Goal: Task Accomplishment & Management: Complete application form

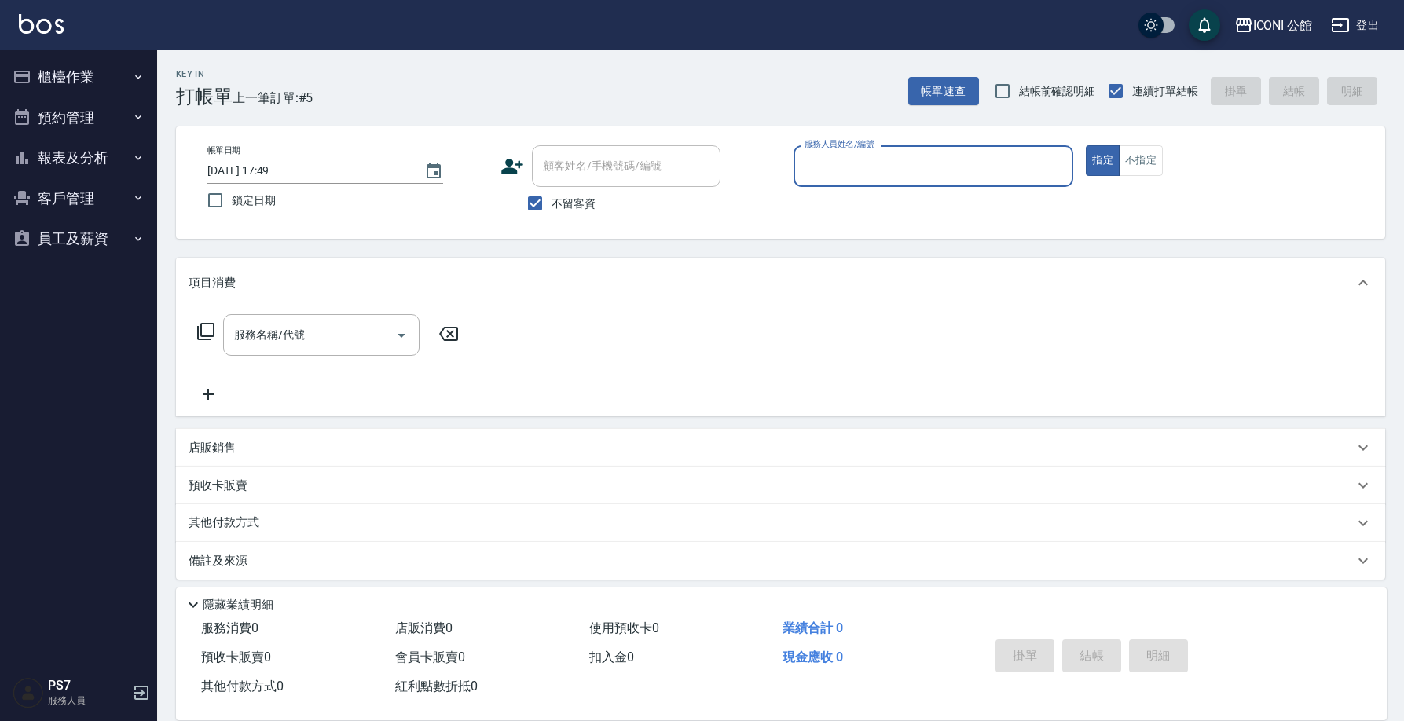
click at [106, 85] on button "櫃檯作業" at bounding box center [78, 77] width 145 height 41
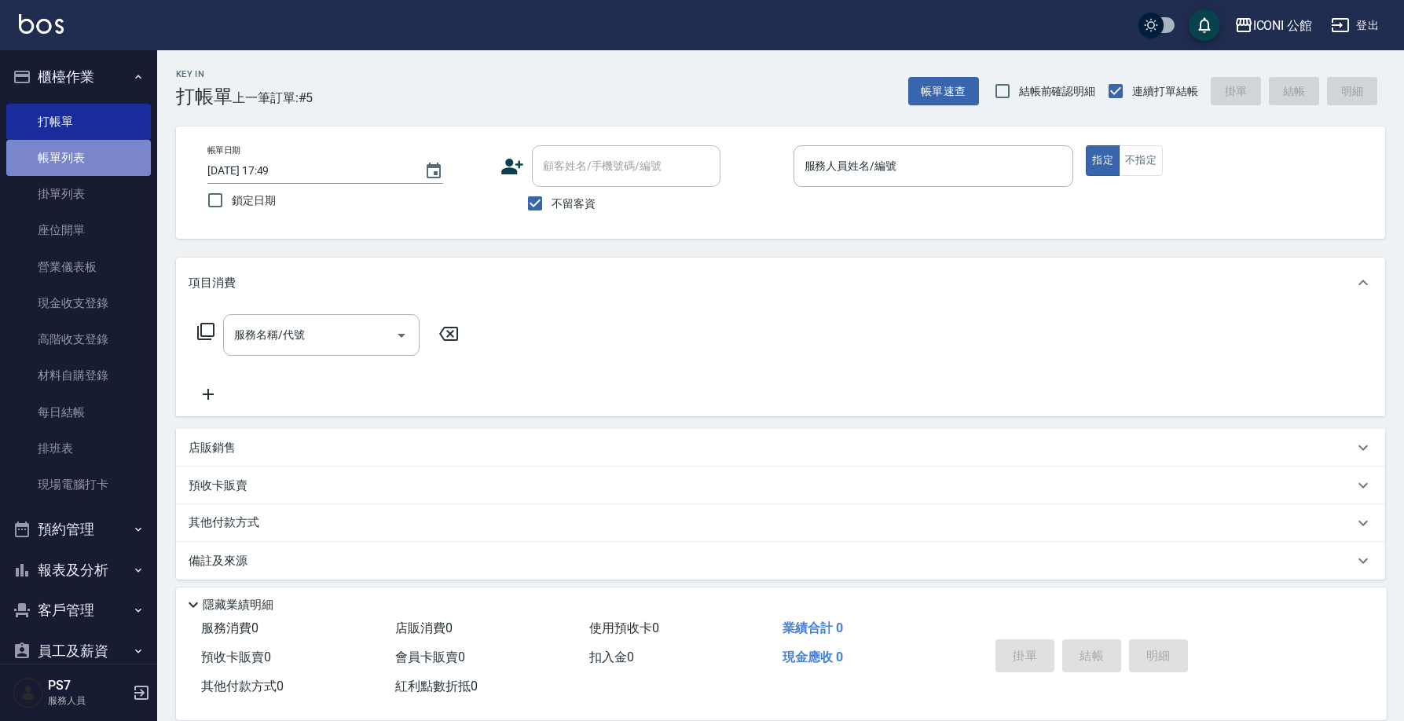
click at [114, 159] on link "帳單列表" at bounding box center [78, 158] width 145 height 36
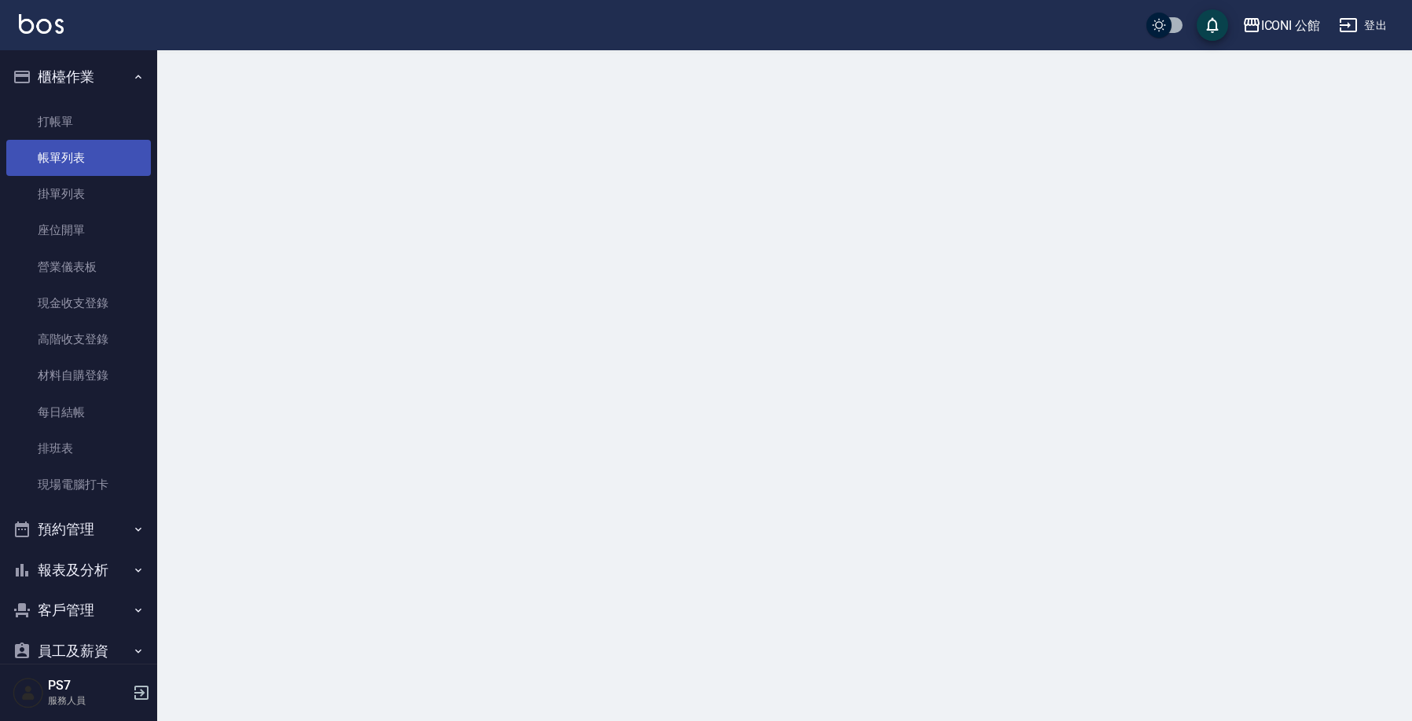
click at [114, 159] on link "帳單列表" at bounding box center [78, 158] width 145 height 36
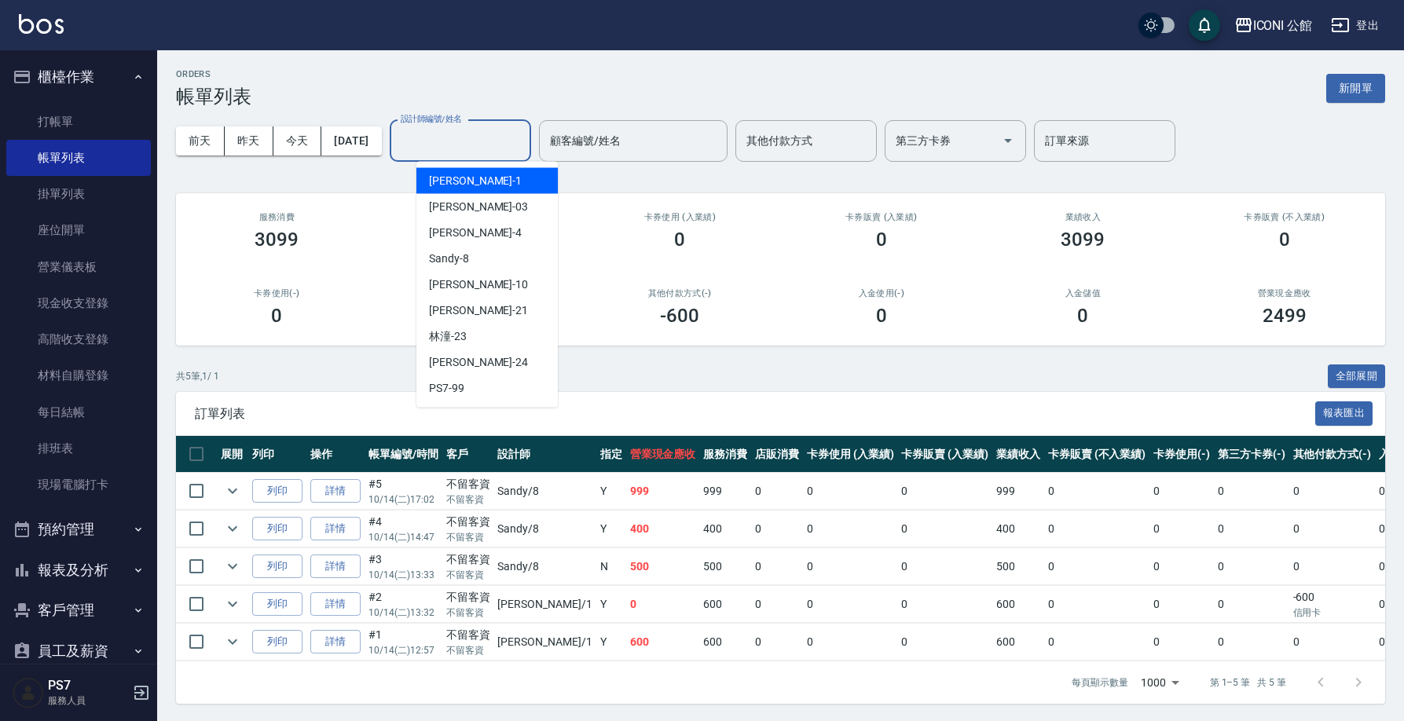
click at [496, 128] on input "設計師編號/姓名" at bounding box center [460, 140] width 127 height 27
type input "[PERSON_NAME]-1"
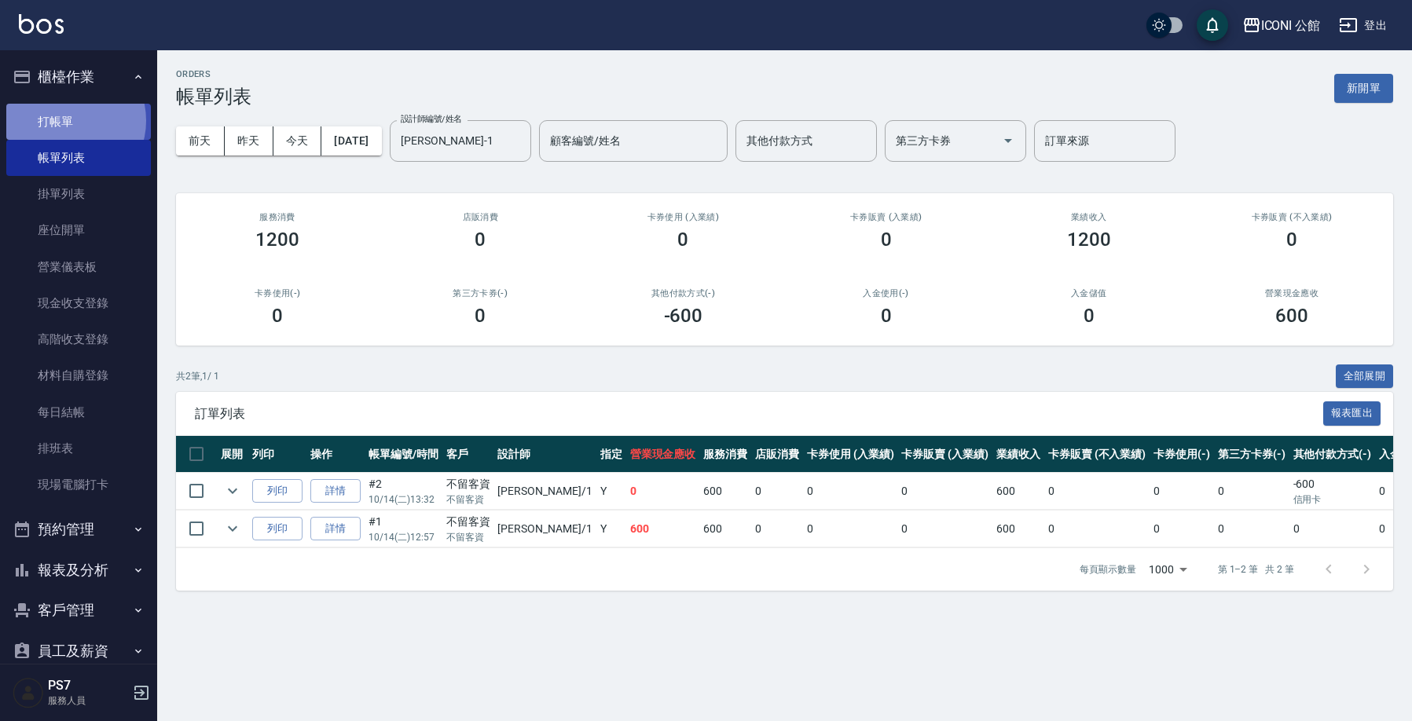
click at [68, 120] on link "打帳單" at bounding box center [78, 122] width 145 height 36
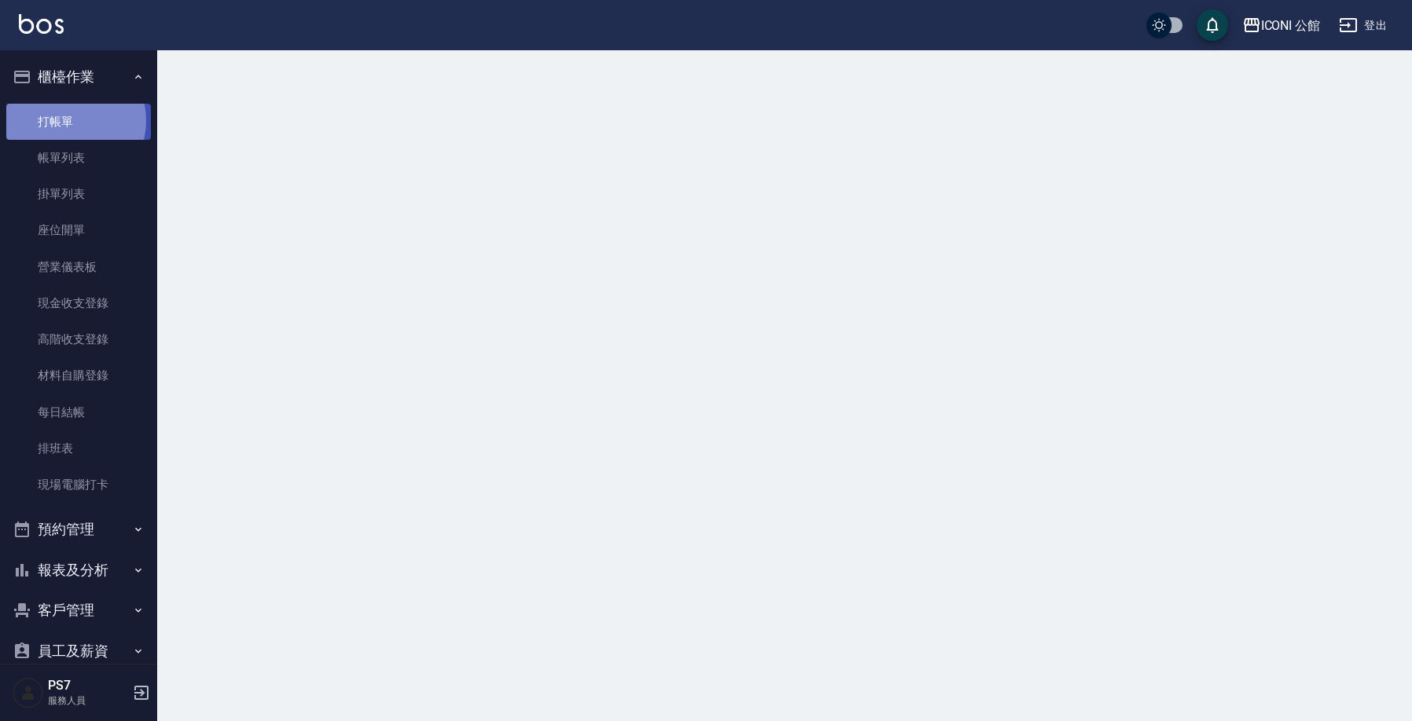
click at [68, 120] on link "打帳單" at bounding box center [78, 122] width 145 height 36
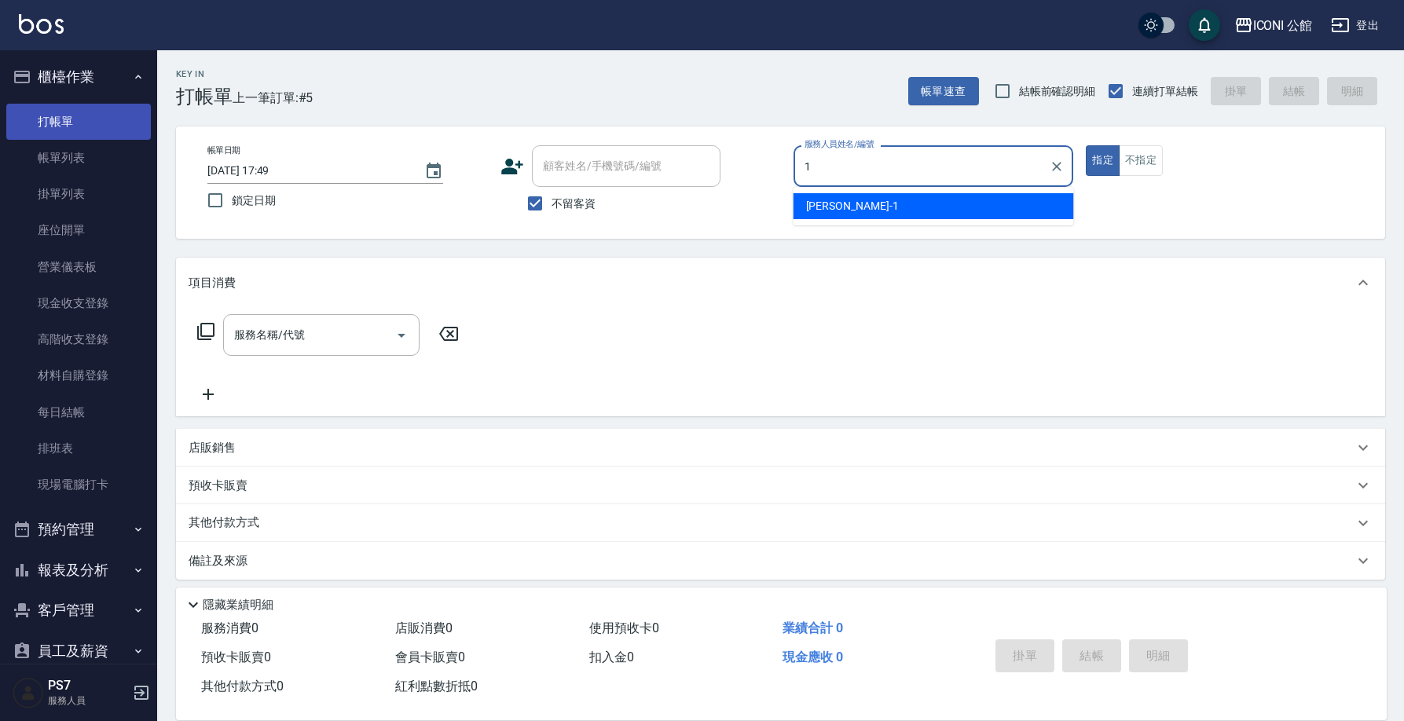
type input "[PERSON_NAME]-1"
type button "true"
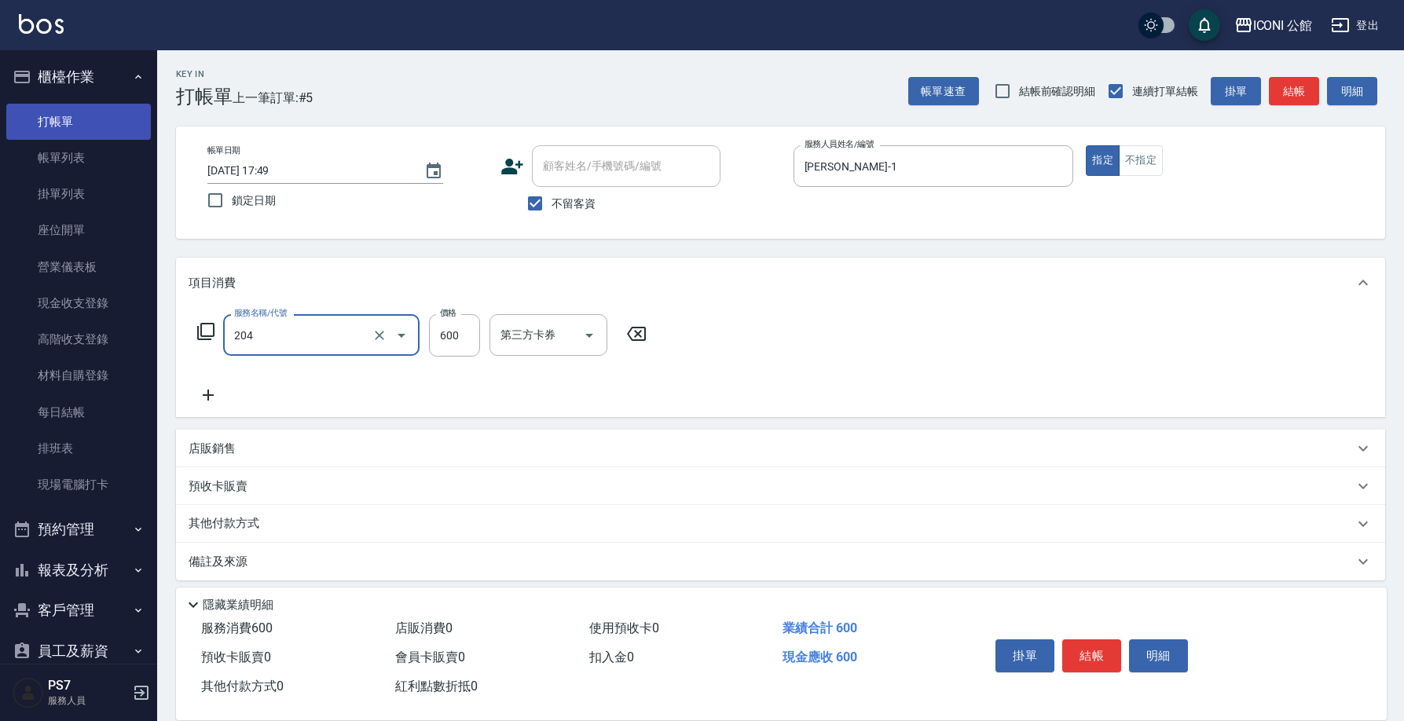
type input "指定洗+剪(204)"
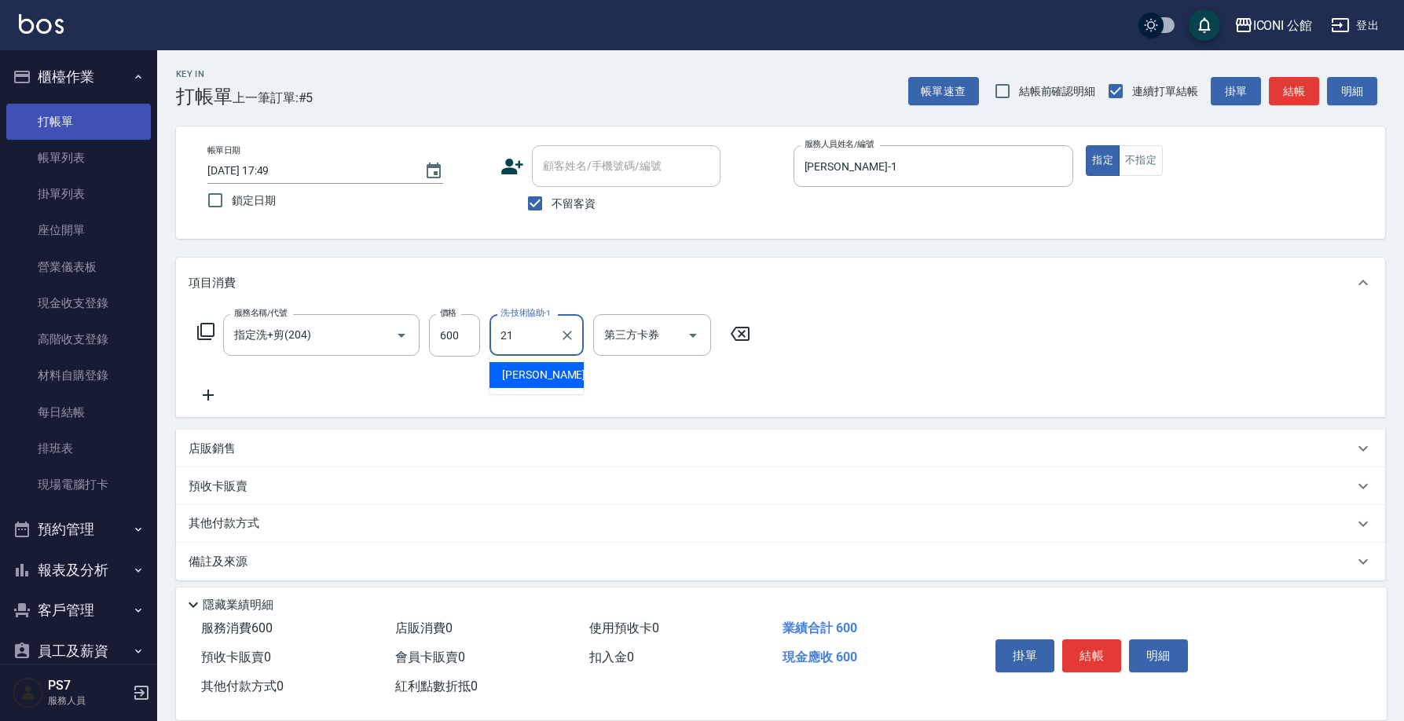
type input "[PERSON_NAME]-21"
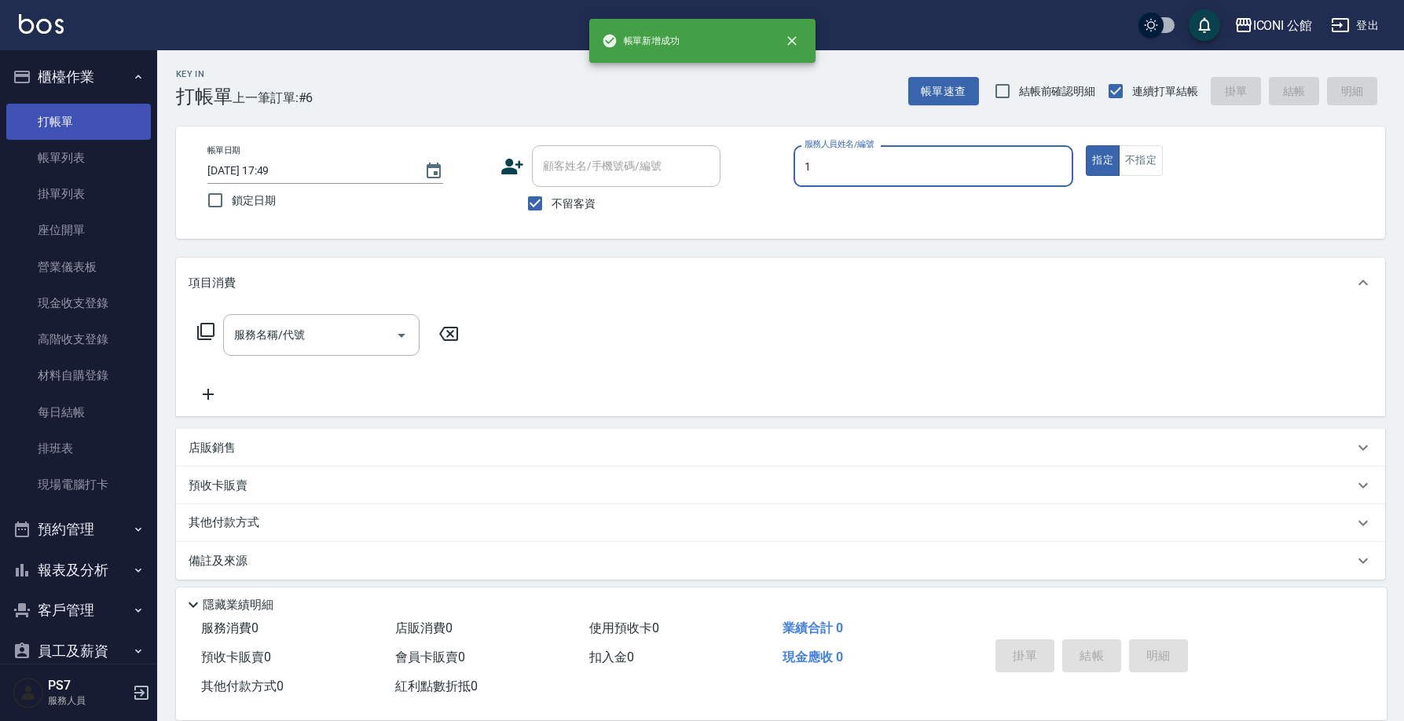
type input "[PERSON_NAME]-1"
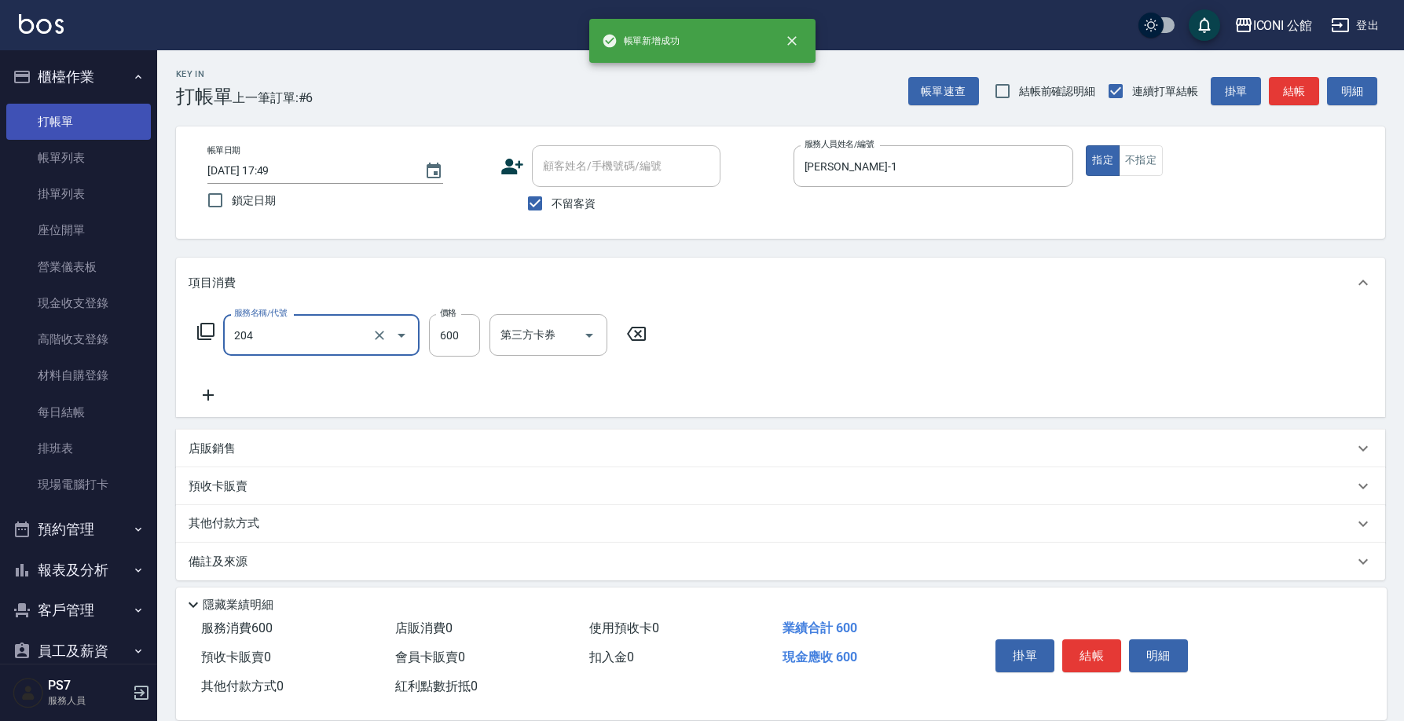
type input "指定洗+剪(204)"
type input "[PERSON_NAME]-1"
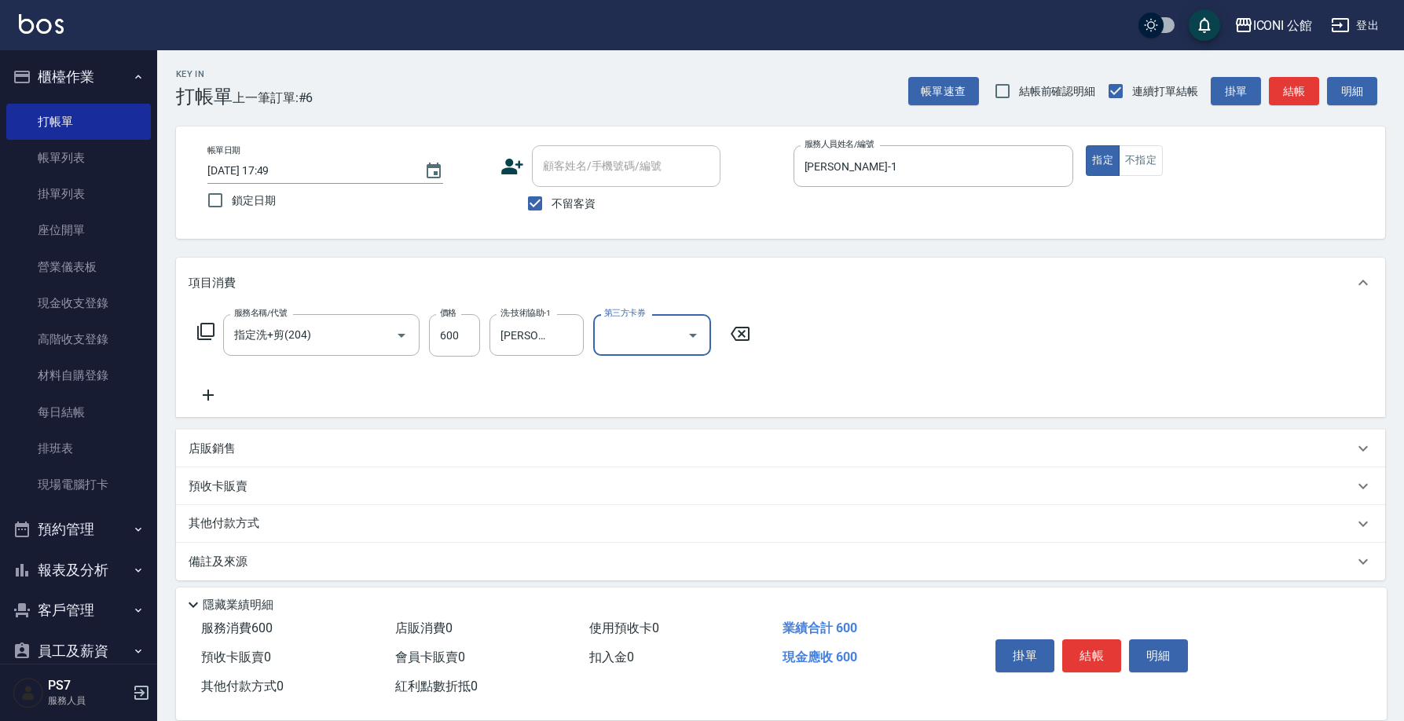
click at [228, 523] on p "其他付款方式" at bounding box center [228, 523] width 79 height 17
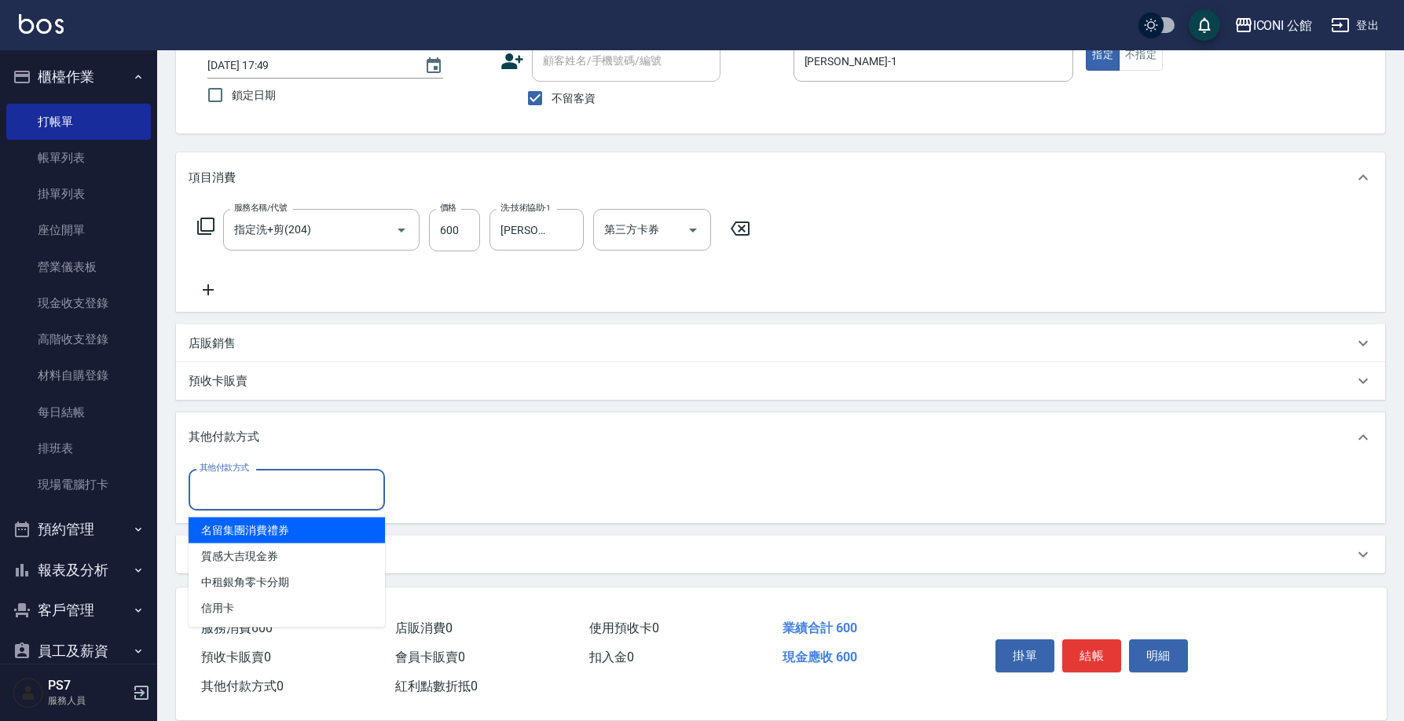
click at [233, 496] on input "其他付款方式" at bounding box center [287, 489] width 182 height 27
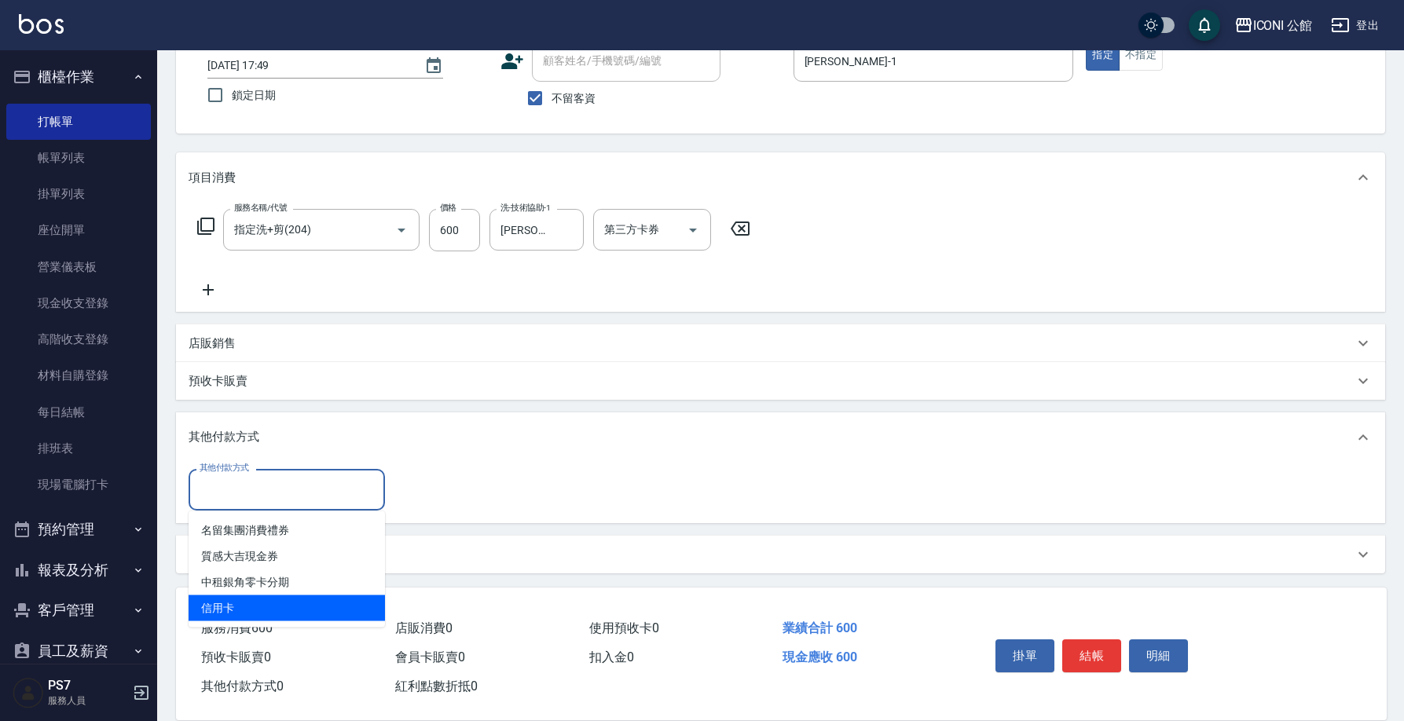
click at [244, 613] on span "信用卡" at bounding box center [287, 609] width 196 height 26
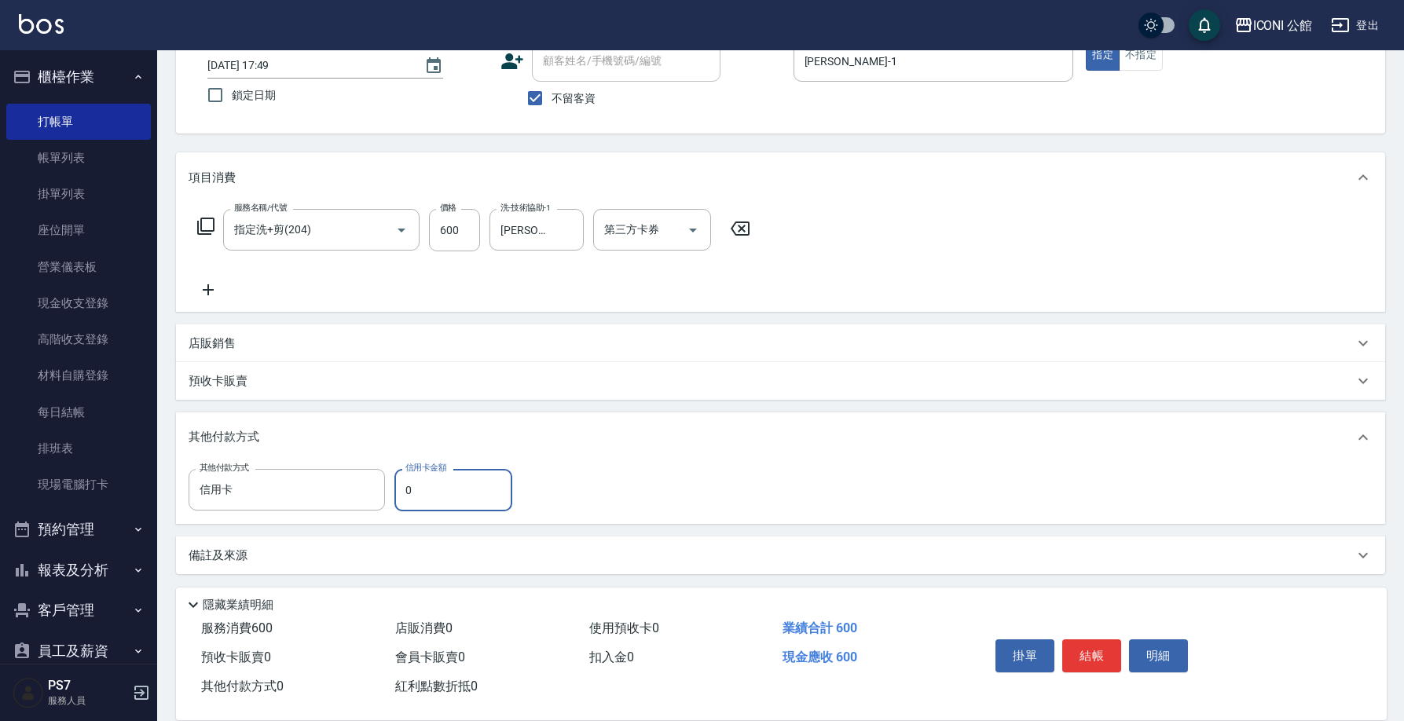
type input "信用卡"
click at [405, 491] on input "0" at bounding box center [453, 490] width 118 height 42
type input "600"
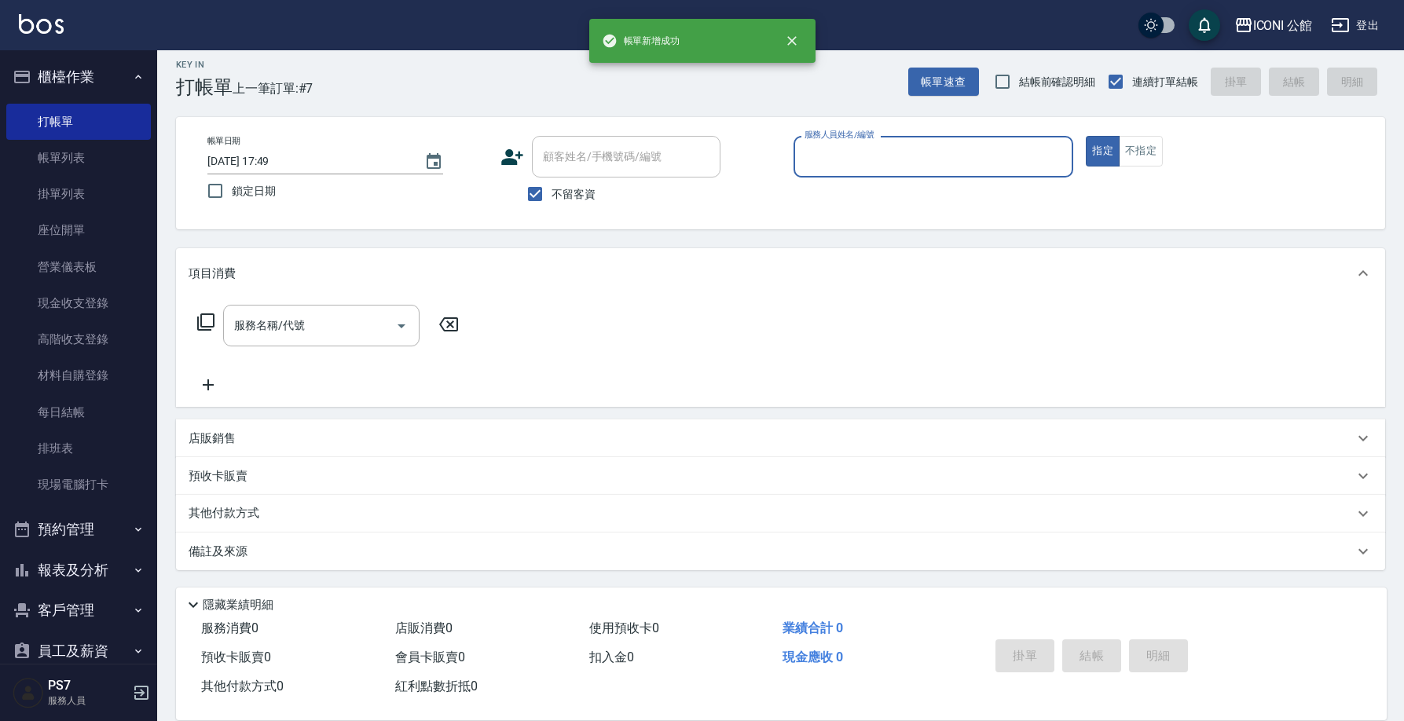
scroll to position [9, 0]
type input "[PERSON_NAME]-1"
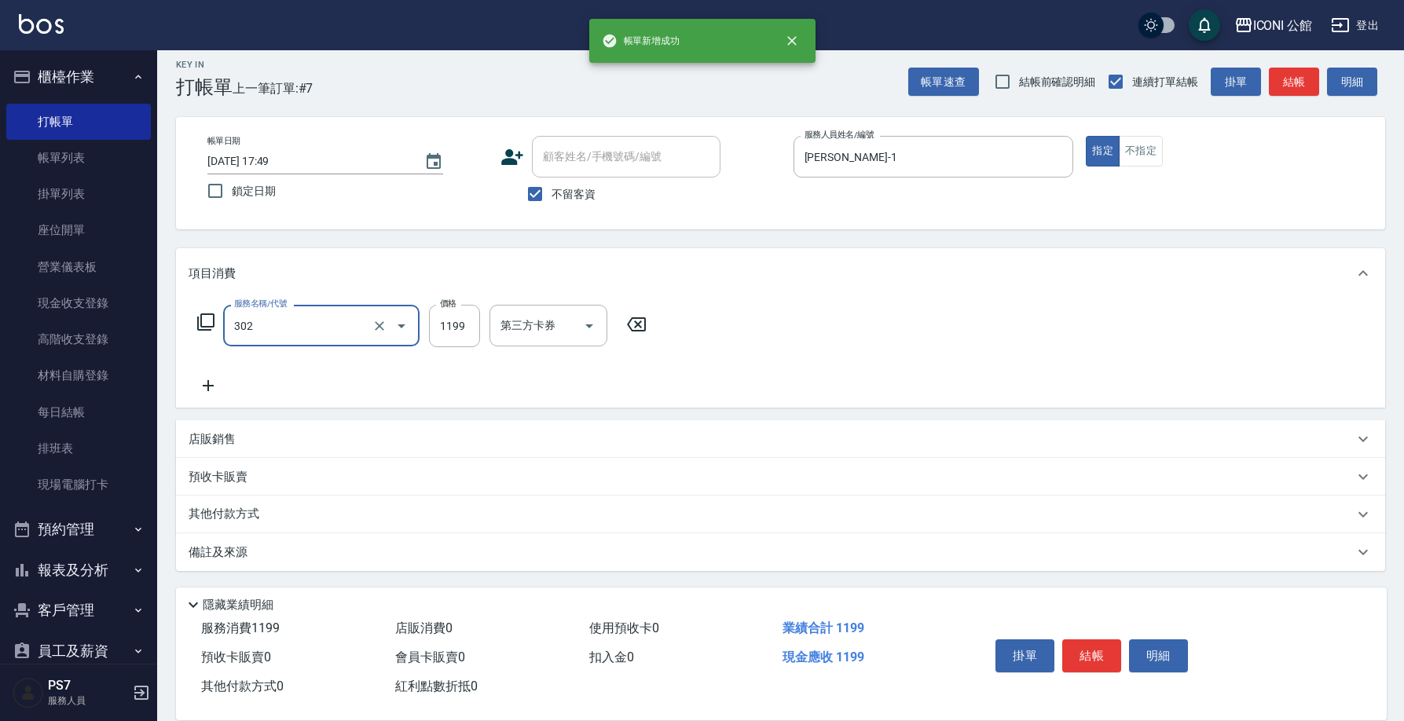
type input "設計燙髮(302)"
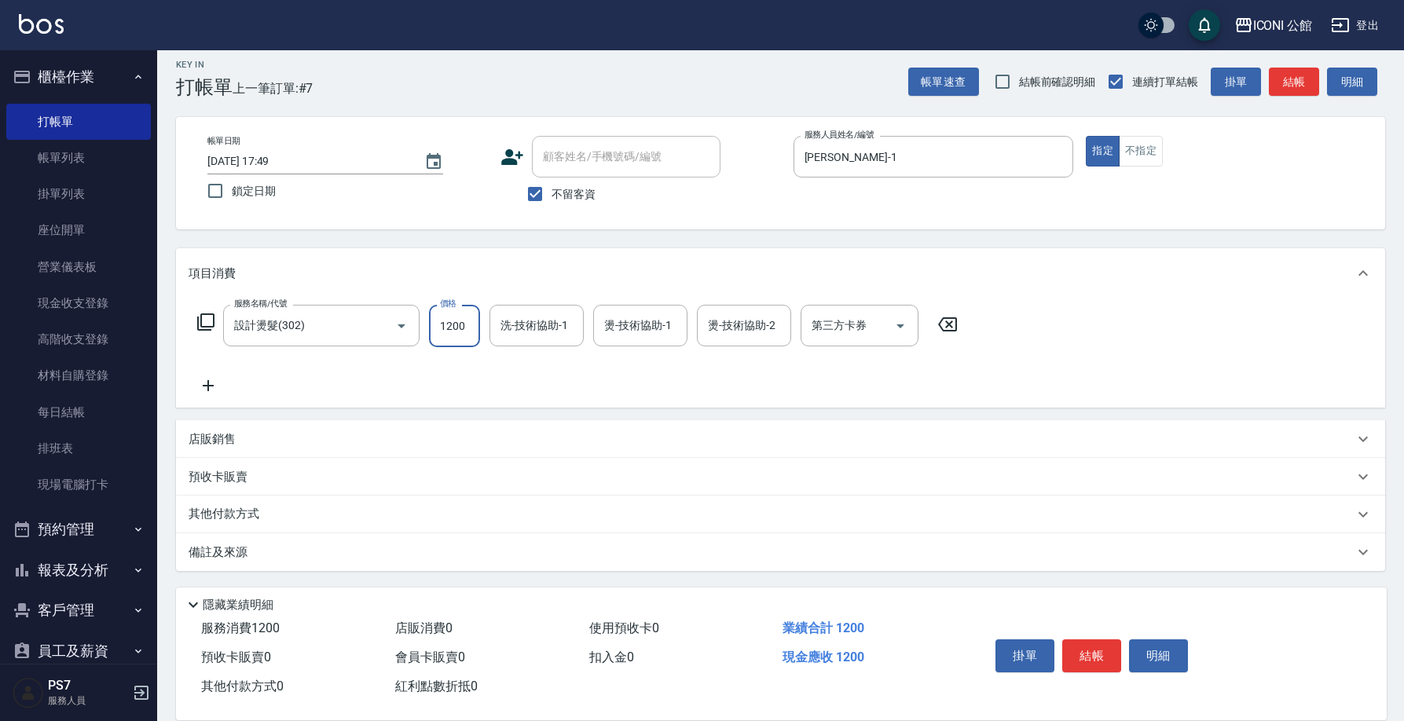
type input "1200"
type input "[PERSON_NAME]-1"
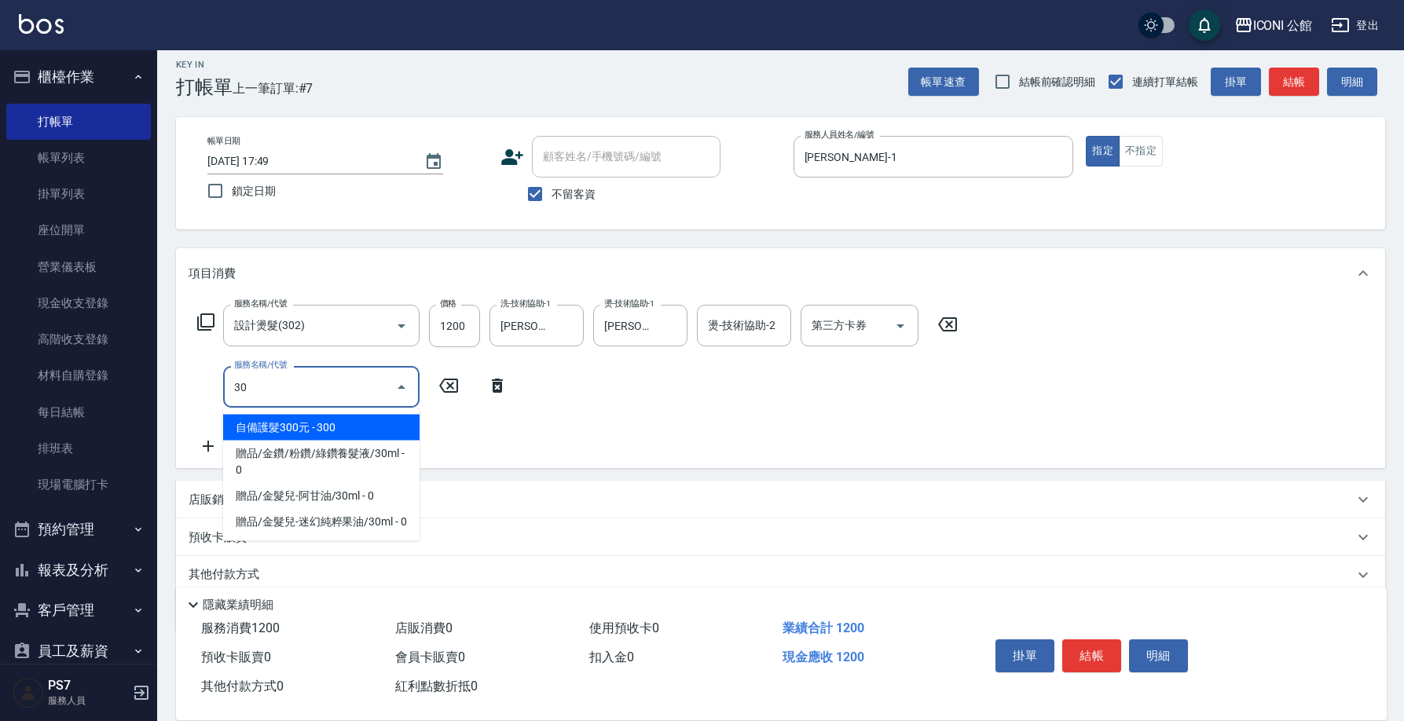
type input "3"
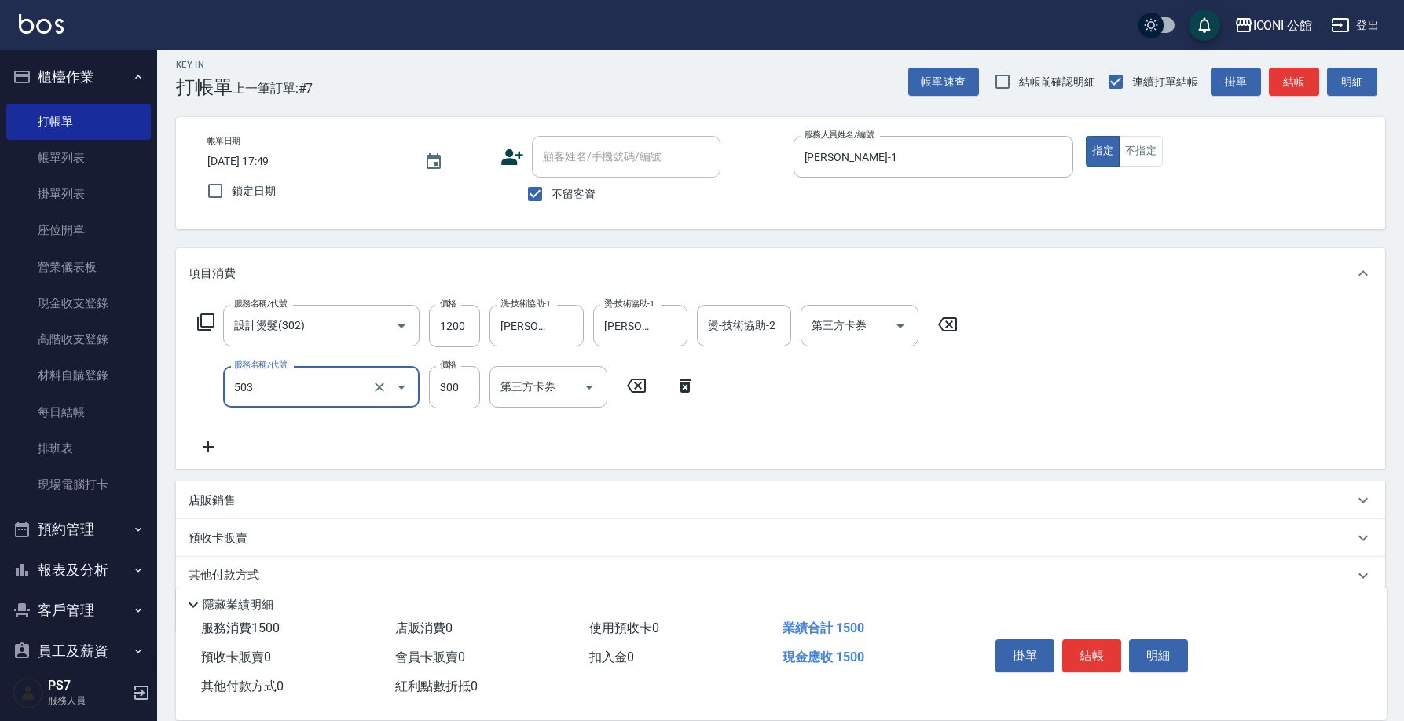
type input "自備護髮300元(503)"
type input "500"
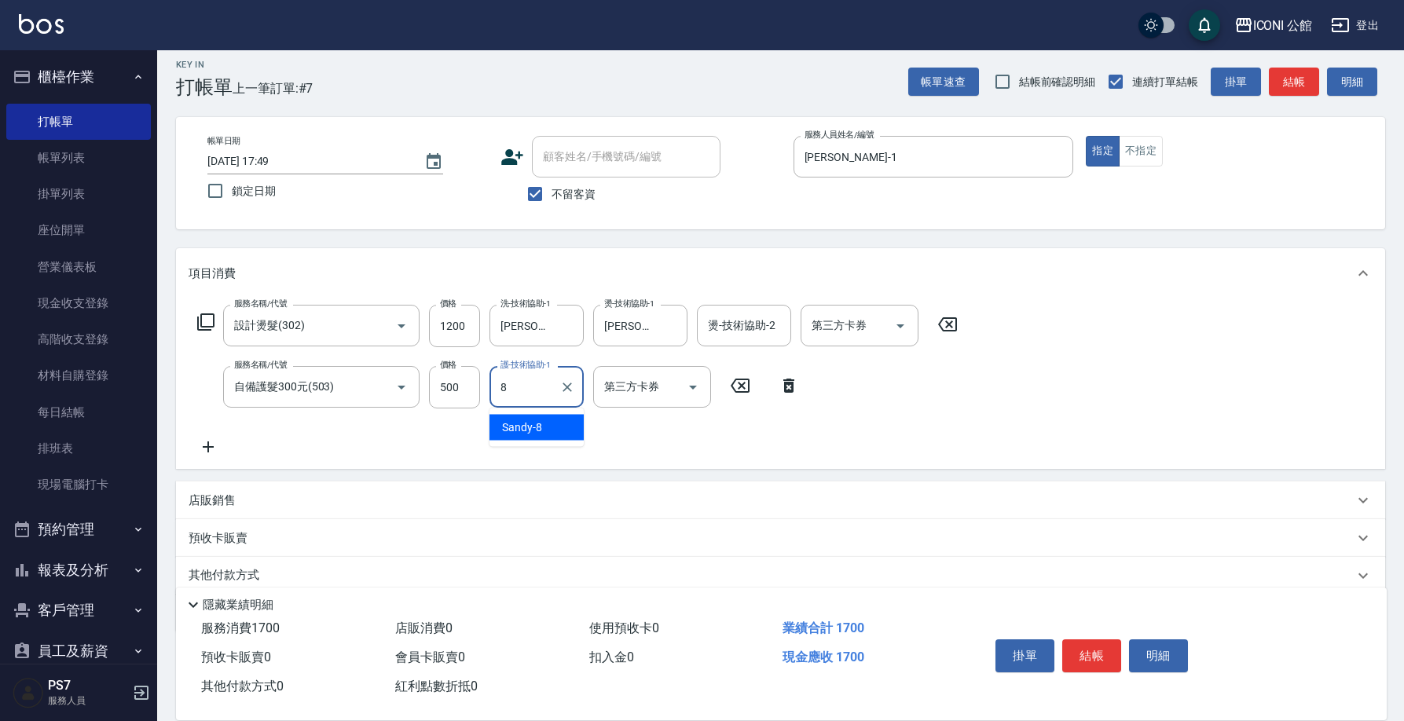
type input "Sandy-8"
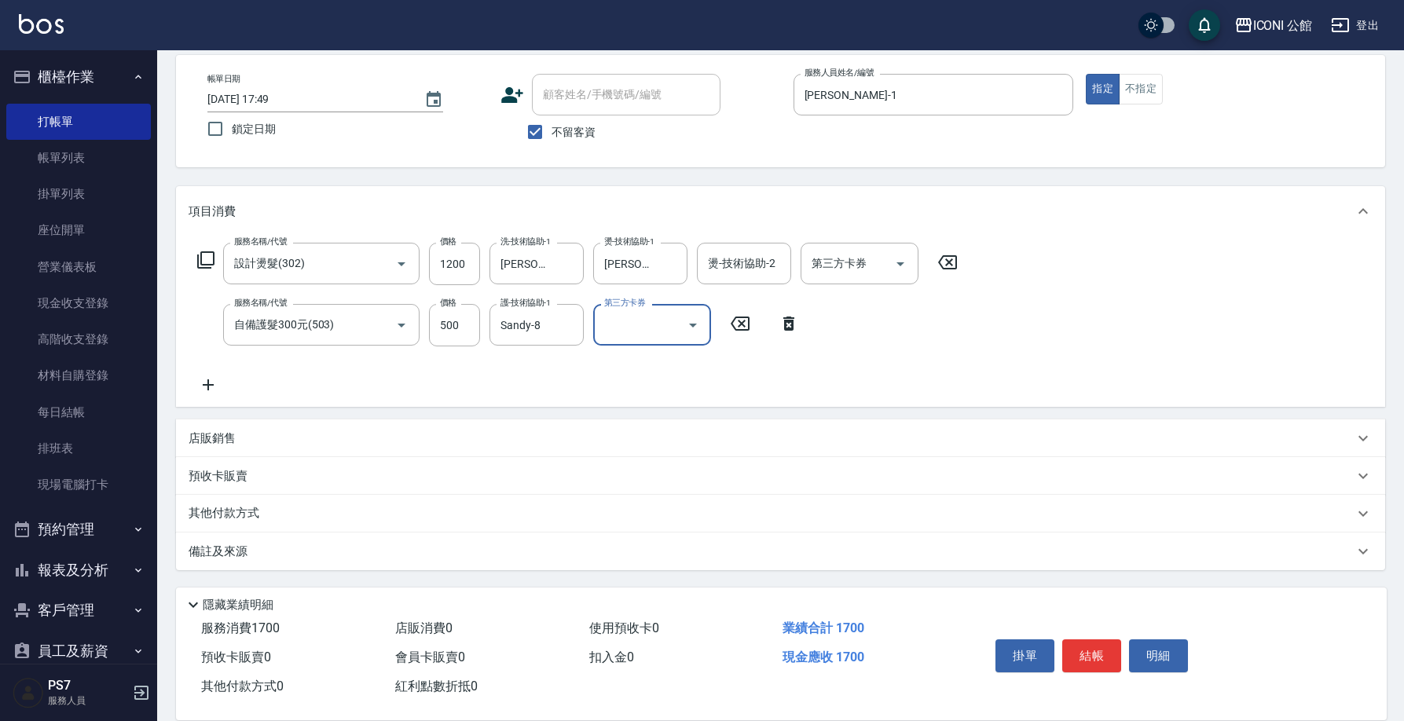
click at [256, 513] on p "其他付款方式" at bounding box center [228, 513] width 79 height 17
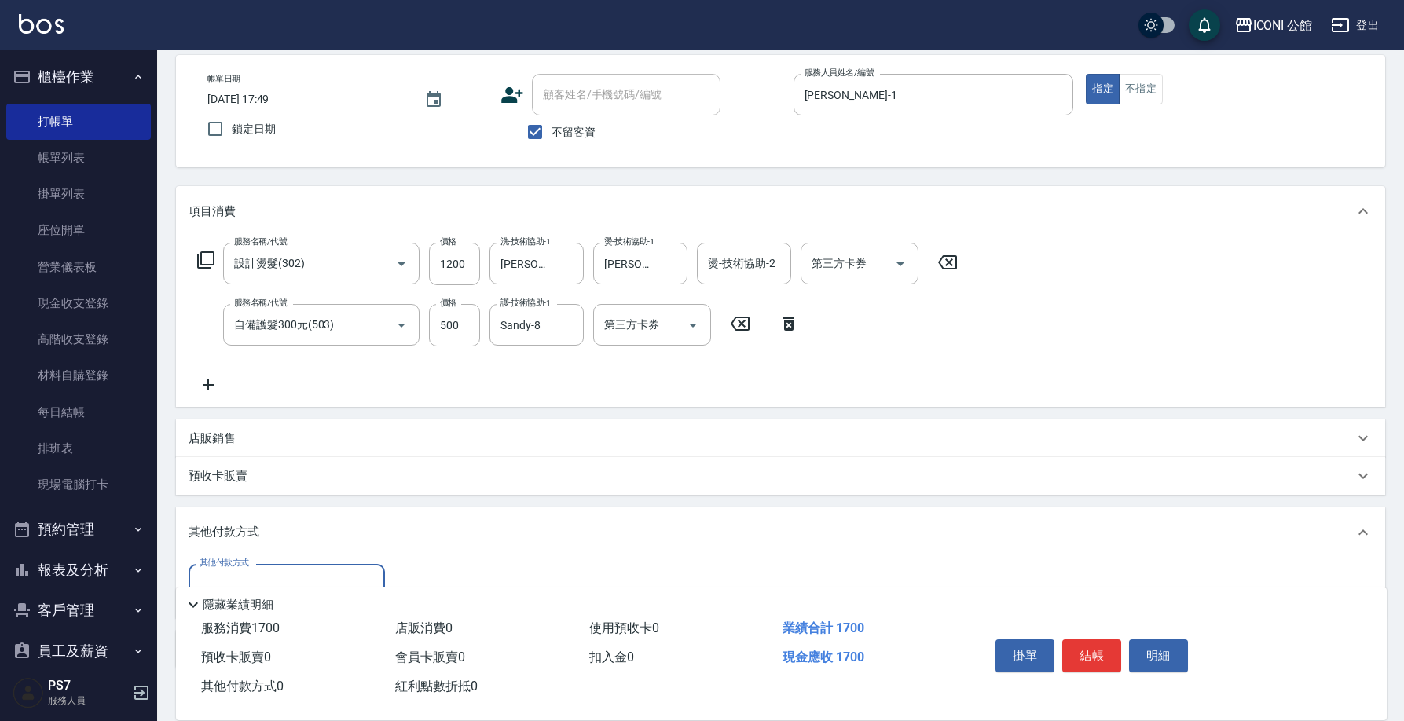
scroll to position [170, 0]
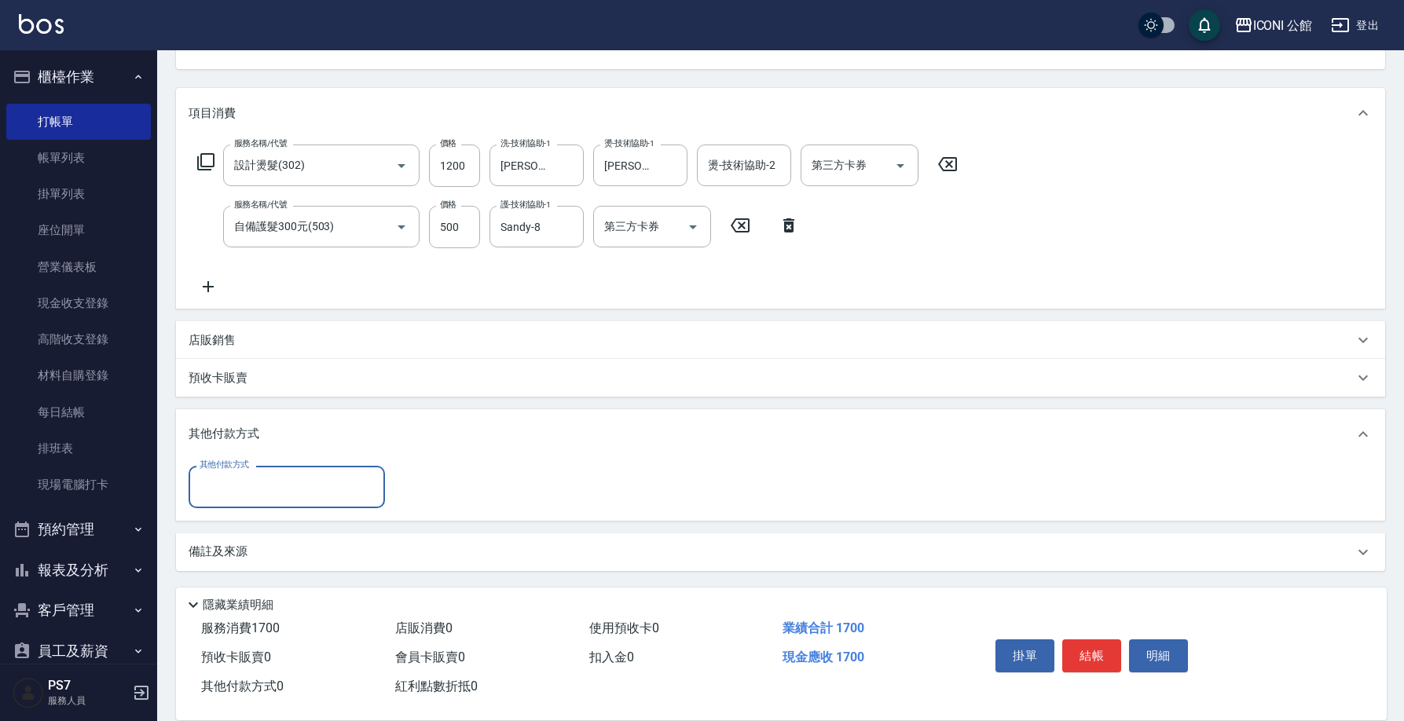
click at [251, 485] on input "其他付款方式" at bounding box center [287, 486] width 182 height 27
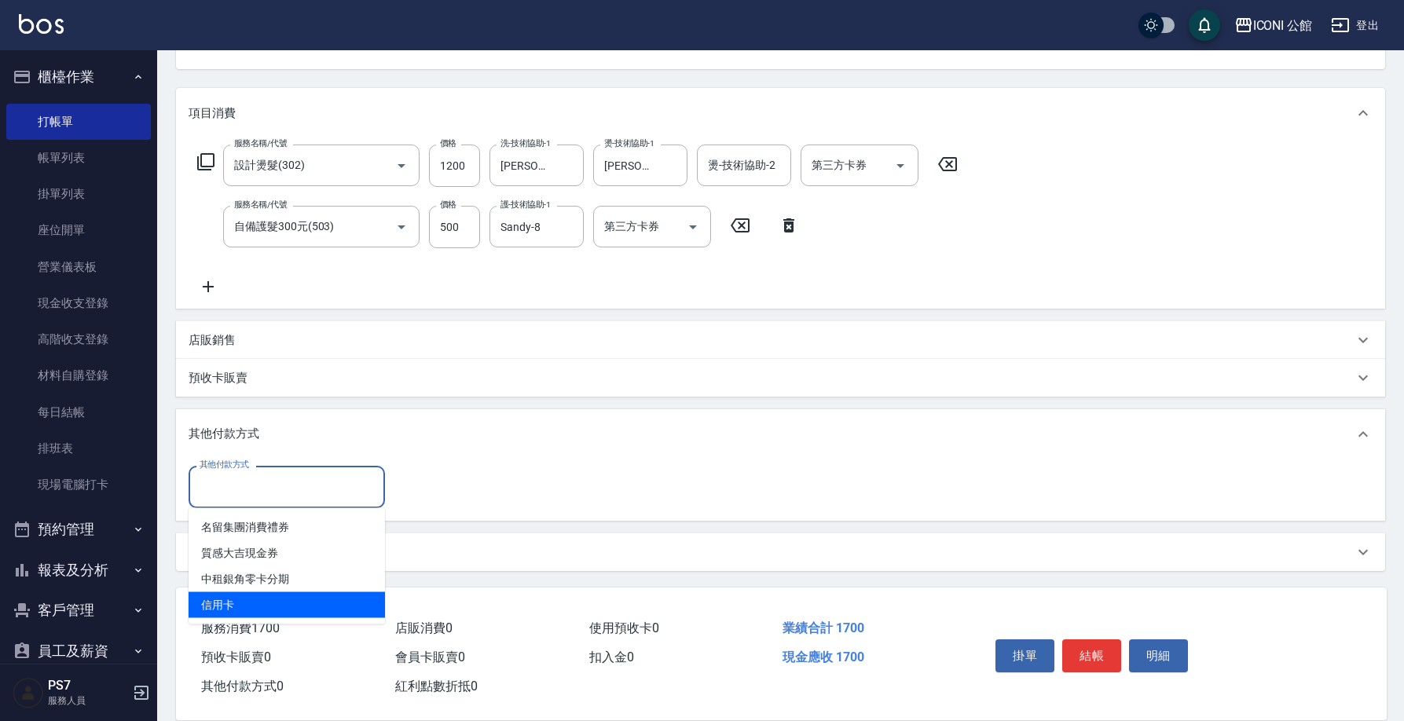
click at [254, 604] on span "信用卡" at bounding box center [287, 605] width 196 height 26
type input "信用卡"
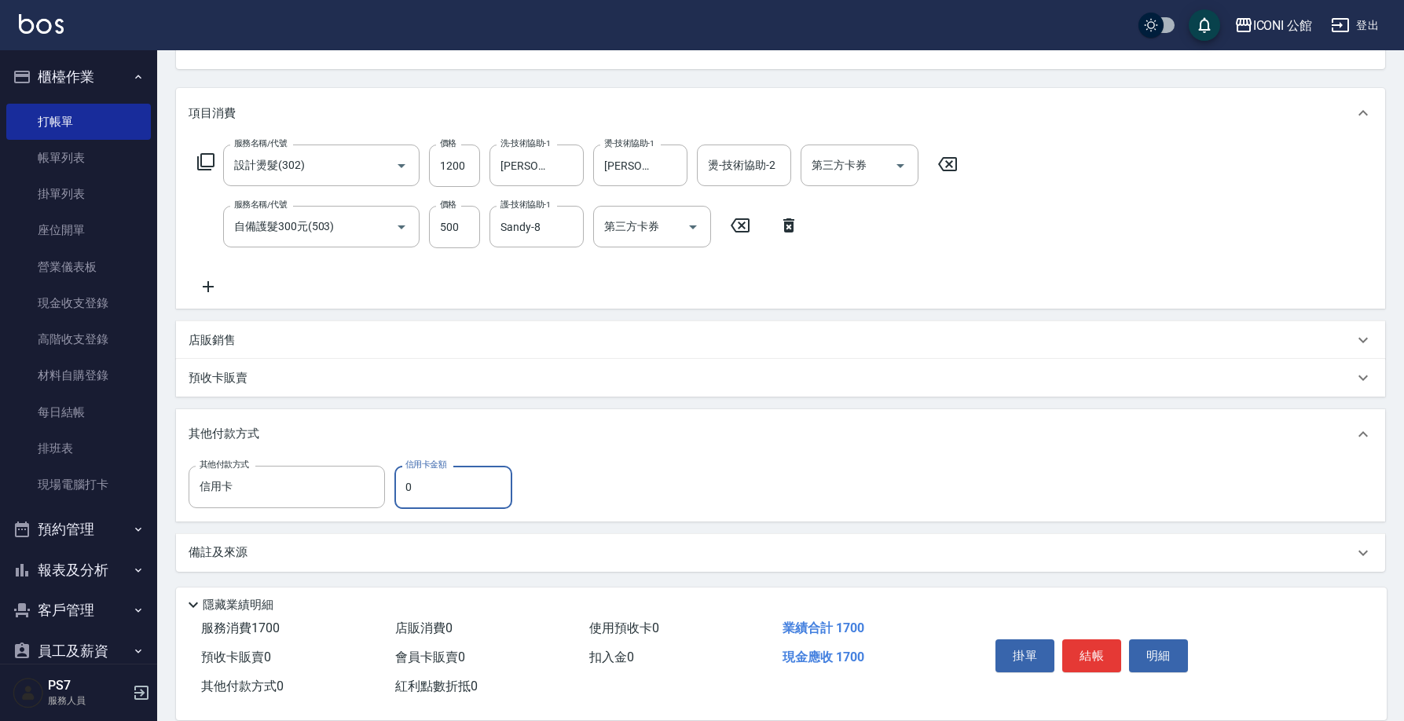
click at [417, 478] on input "0" at bounding box center [453, 487] width 118 height 42
click at [566, 155] on button "Clear" at bounding box center [567, 166] width 22 height 22
type input "1700"
type input "0"
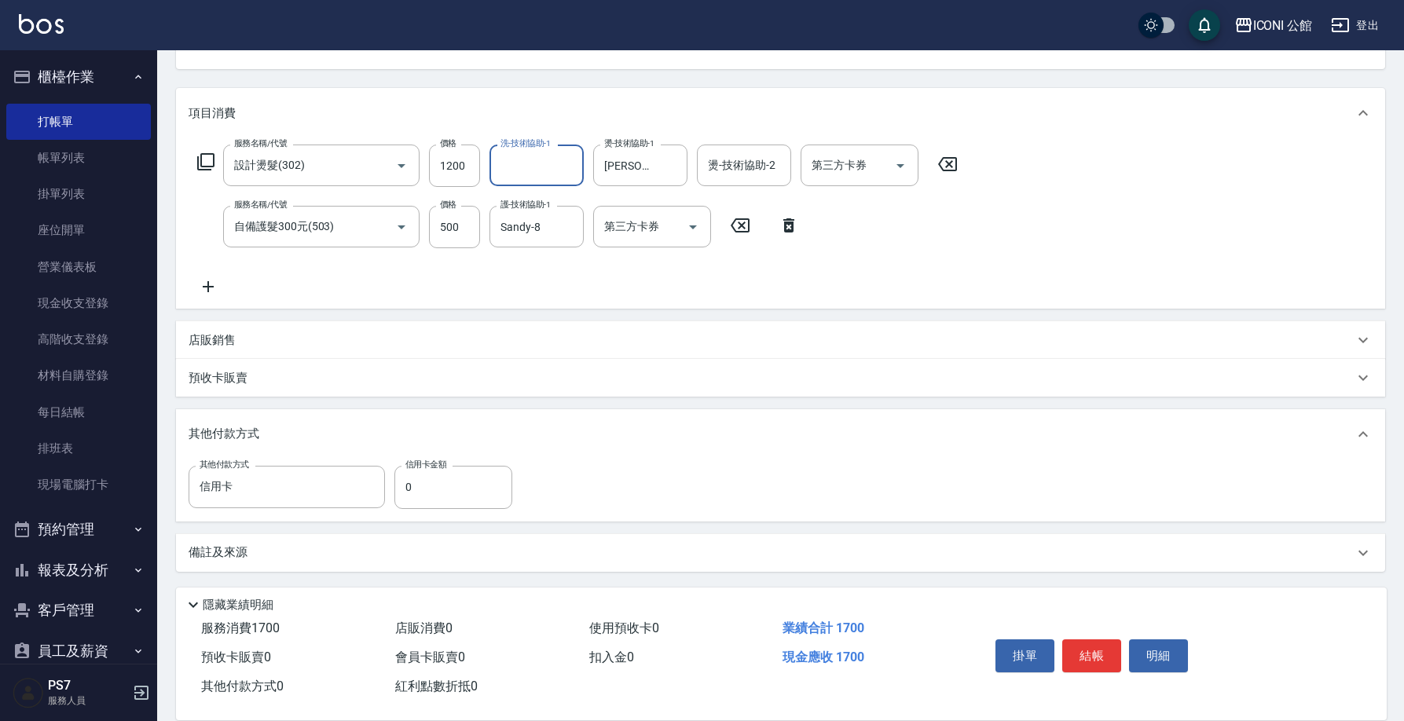
click at [552, 170] on input "洗-技術協助-1" at bounding box center [537, 165] width 80 height 27
type input "Sandy-8"
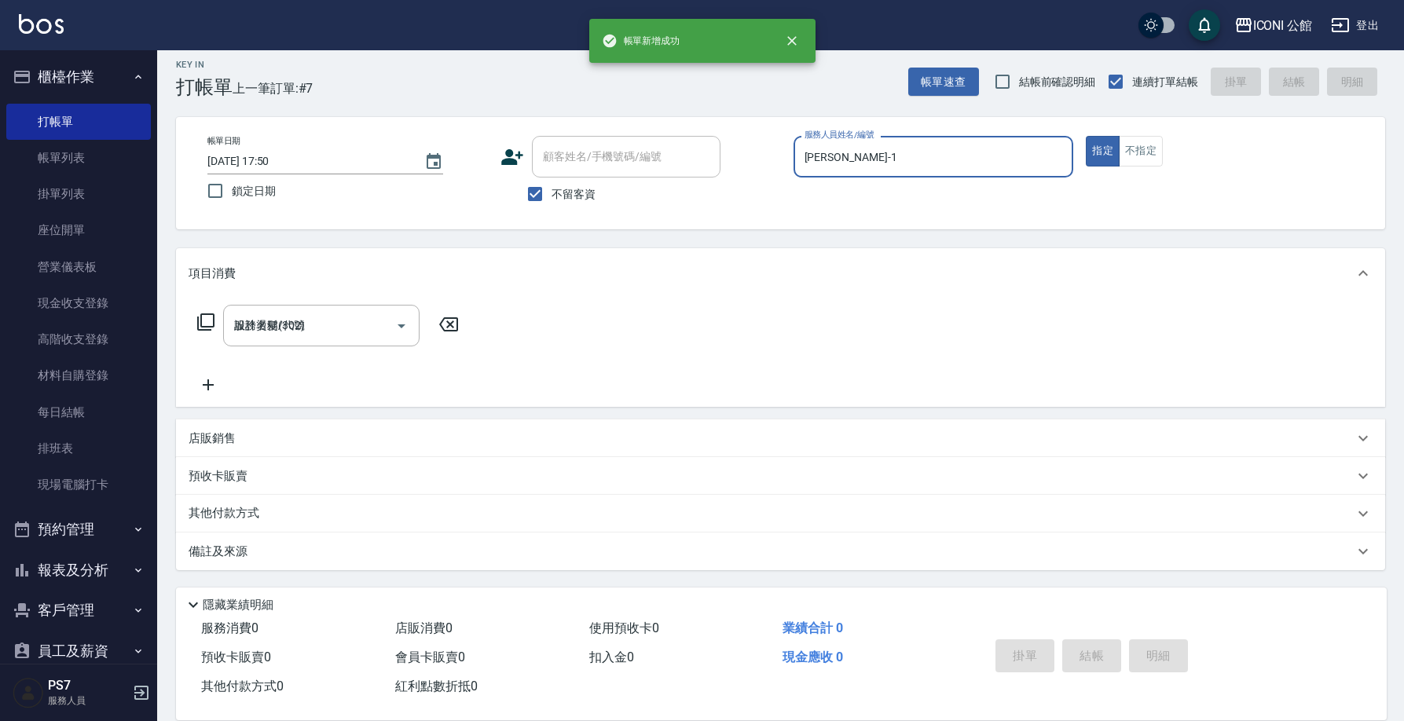
type input "[DATE] 17:50"
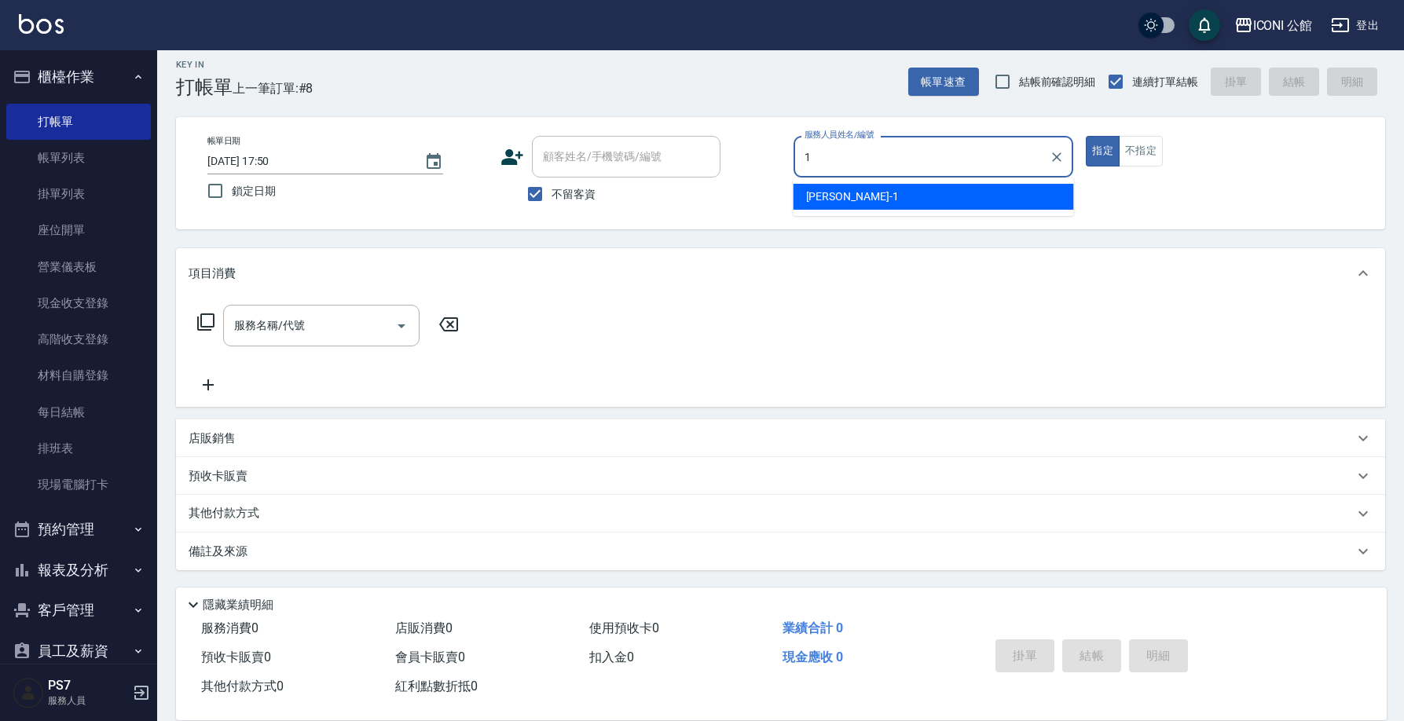
type input "[PERSON_NAME]-1"
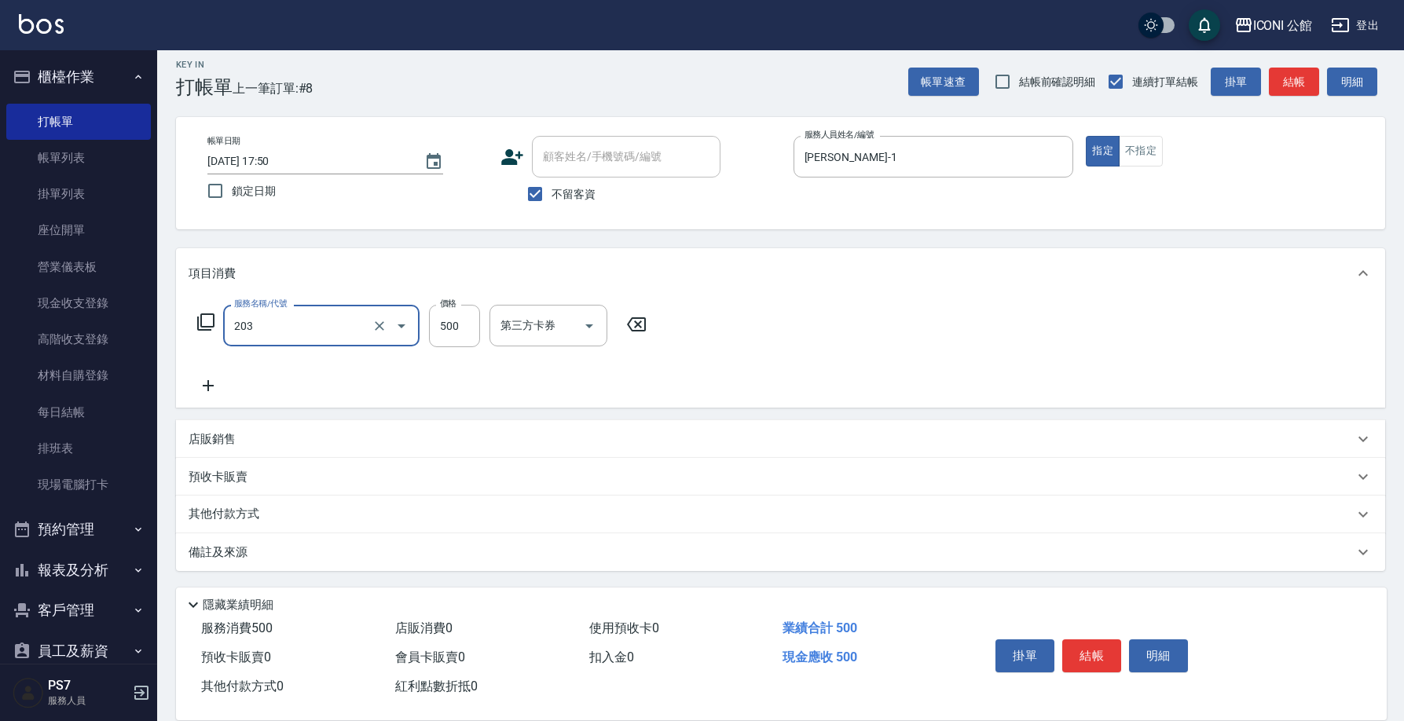
type input "不指定洗+剪(203)"
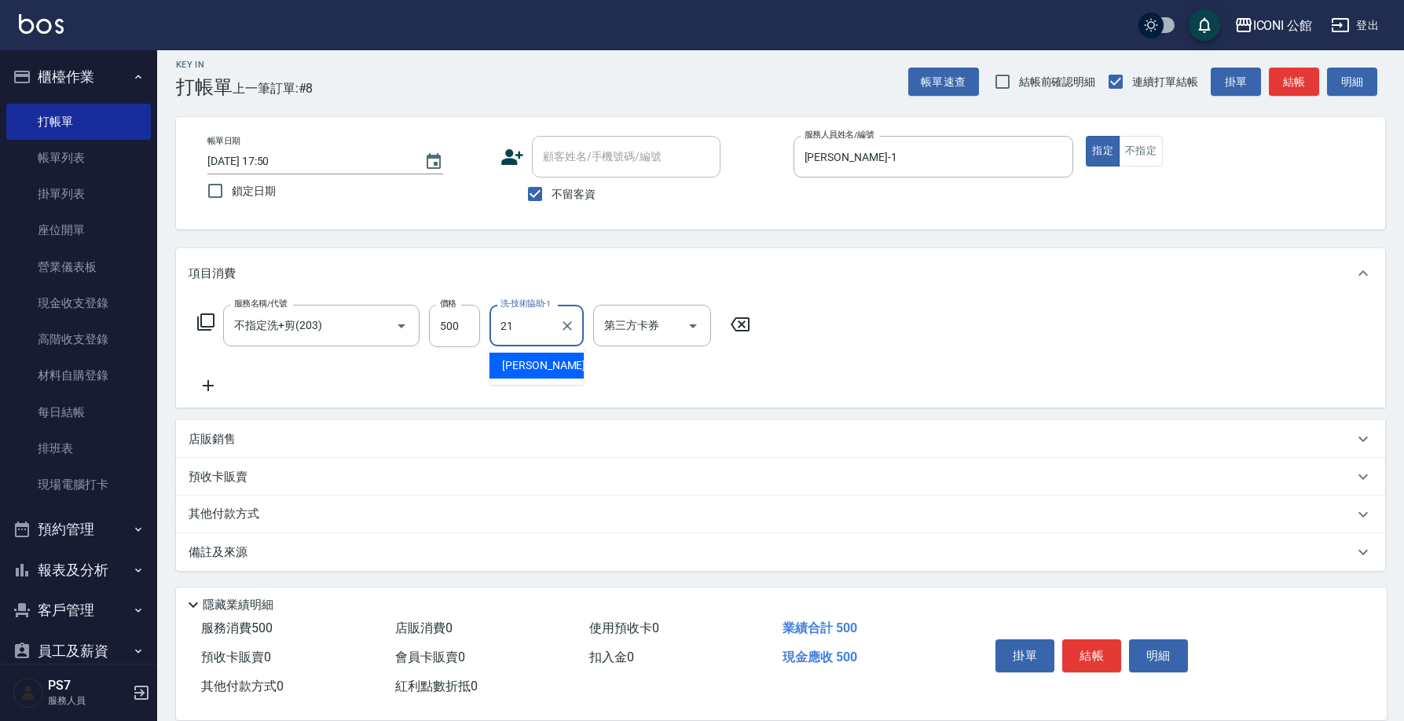
type input "[PERSON_NAME]-21"
click at [1156, 153] on button "不指定" at bounding box center [1141, 151] width 44 height 31
type button "false"
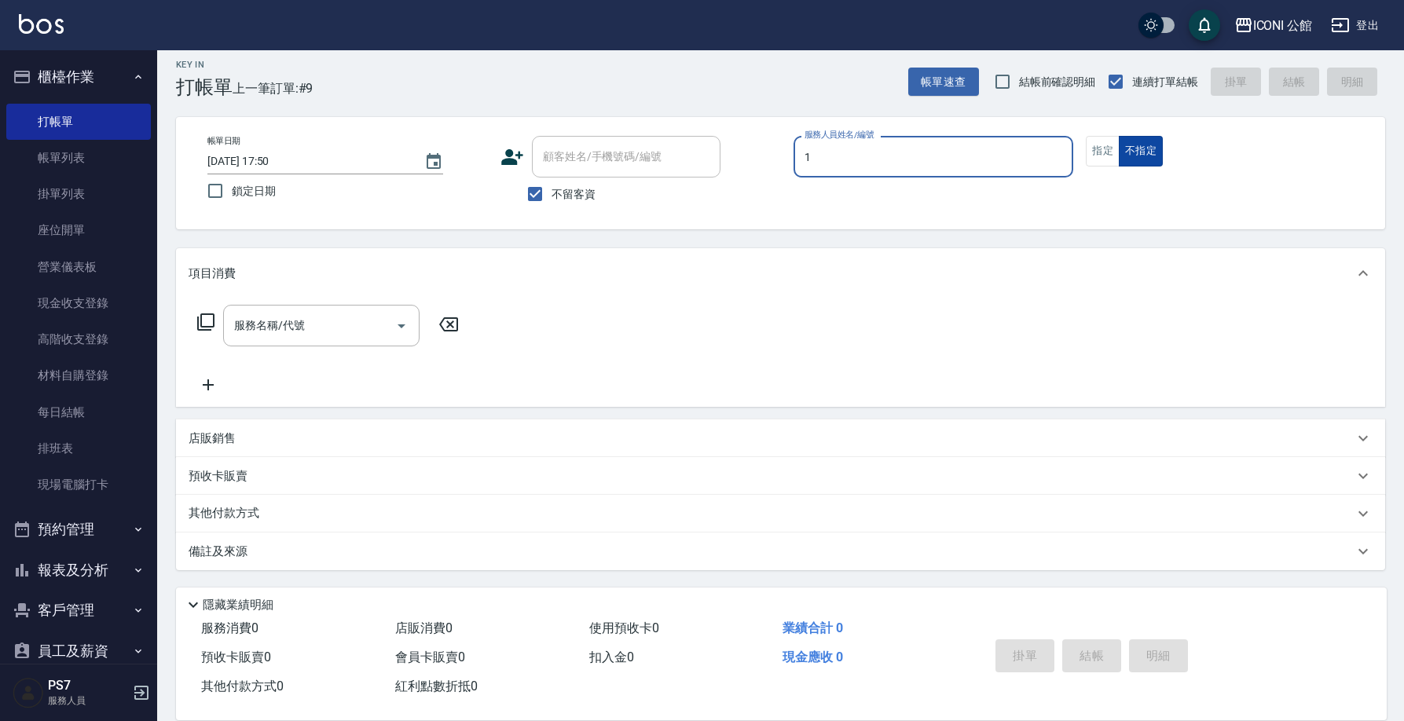
type input "[PERSON_NAME]-1"
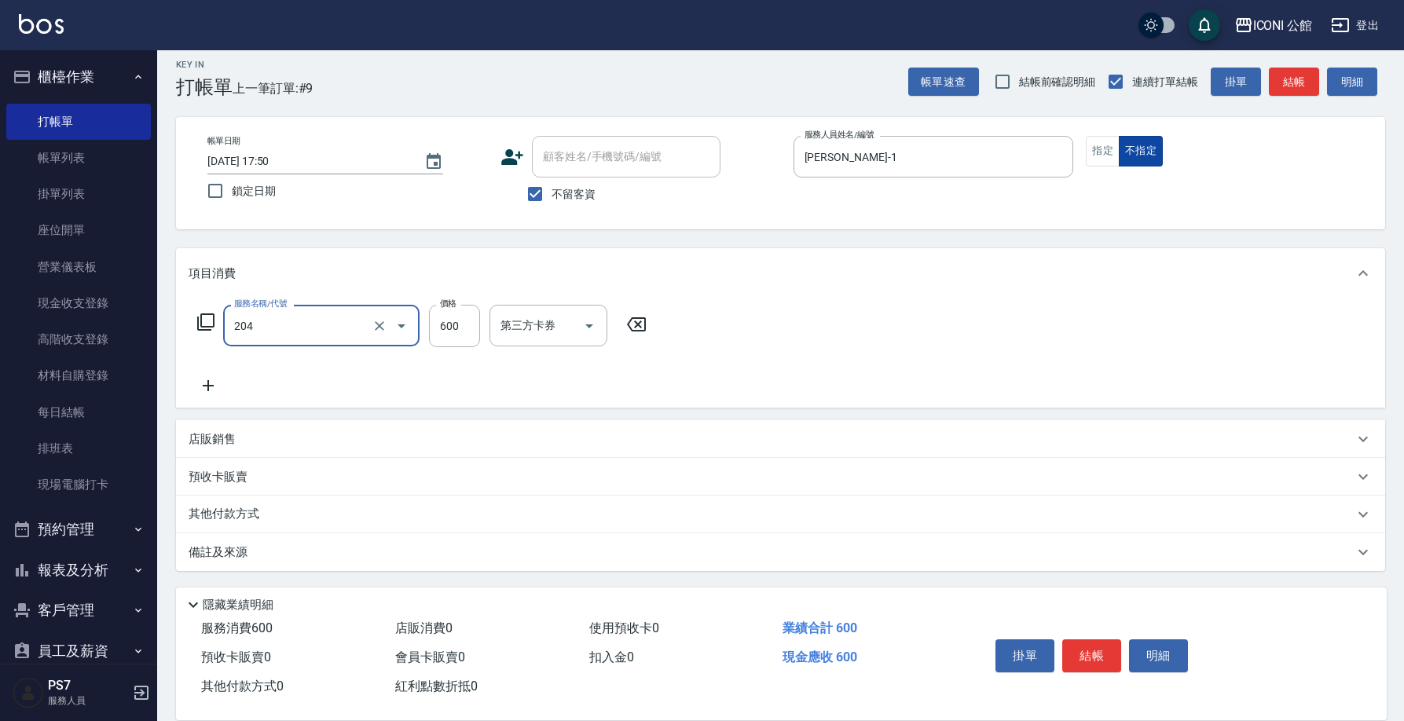
type input "指定洗+剪(204)"
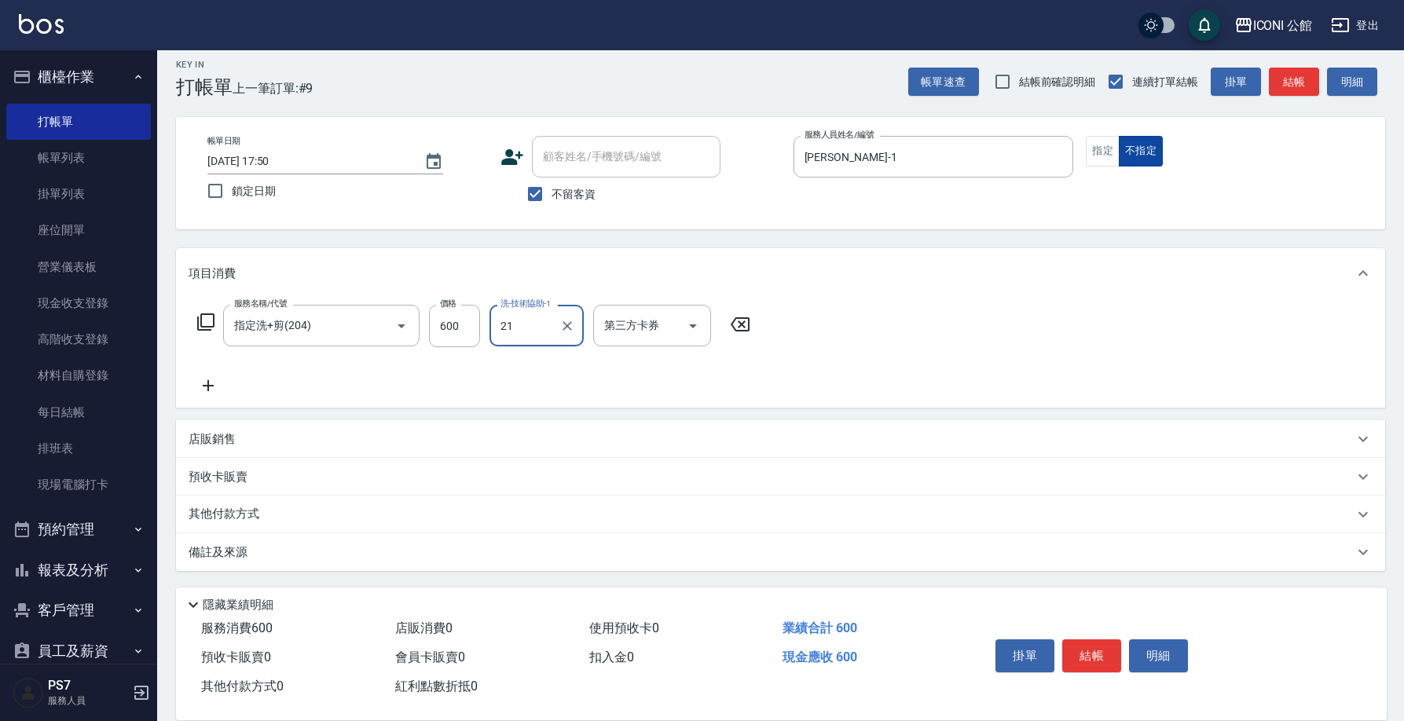
type input "[PERSON_NAME]-21"
click at [1103, 158] on button "指定" at bounding box center [1103, 151] width 34 height 31
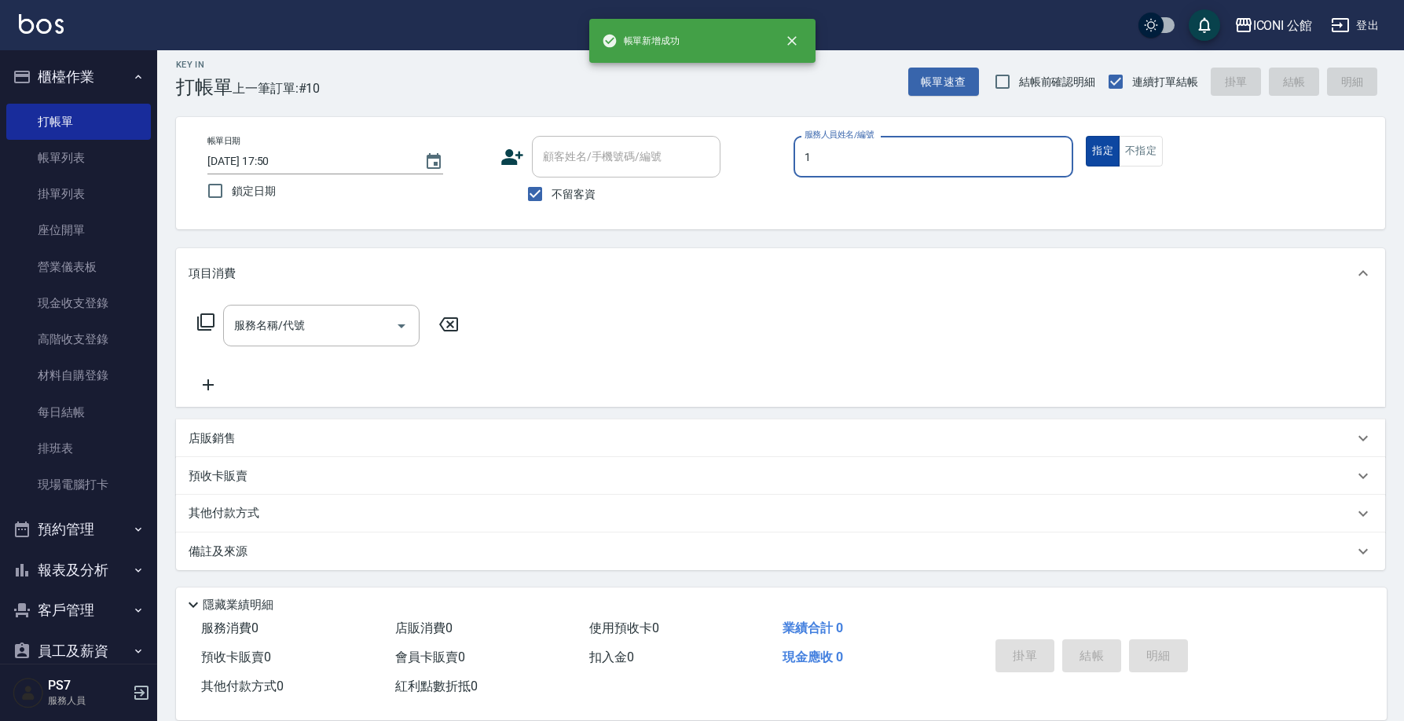
type input "[PERSON_NAME]-1"
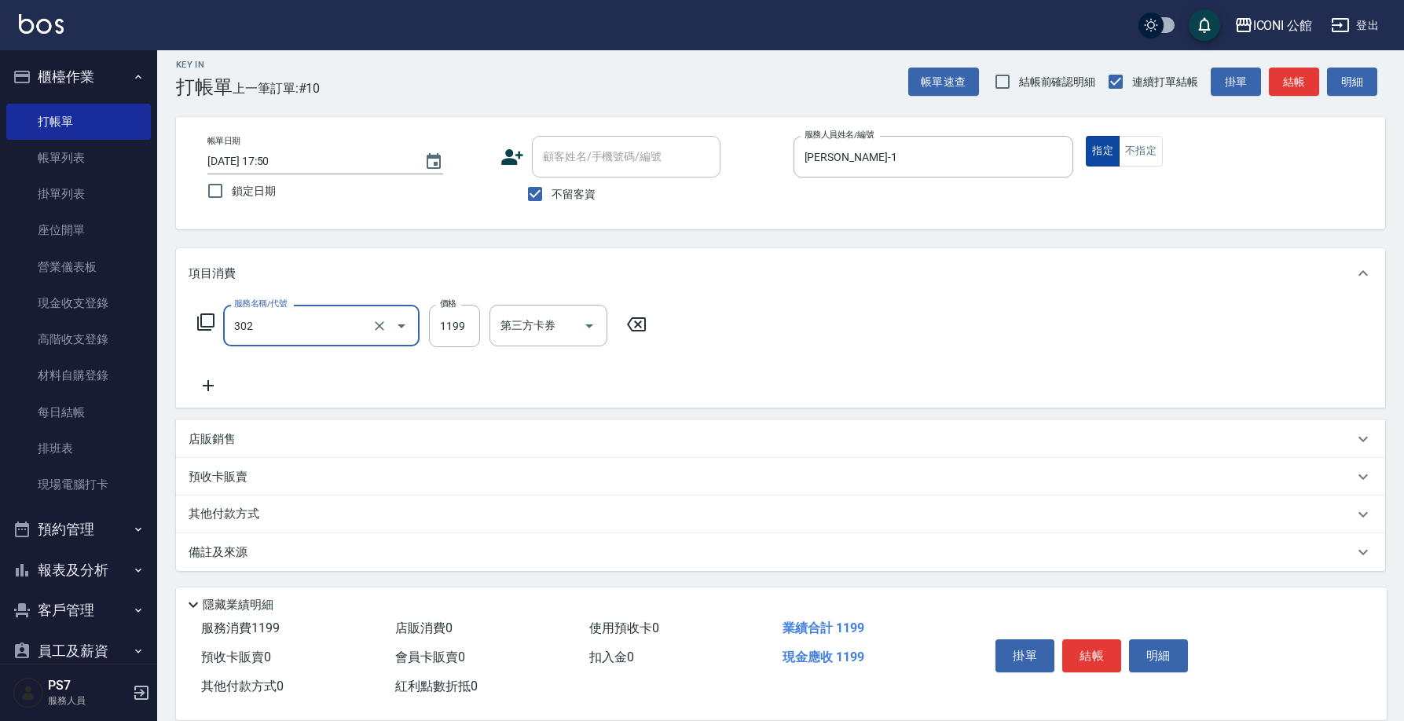
type input "302"
type input "2"
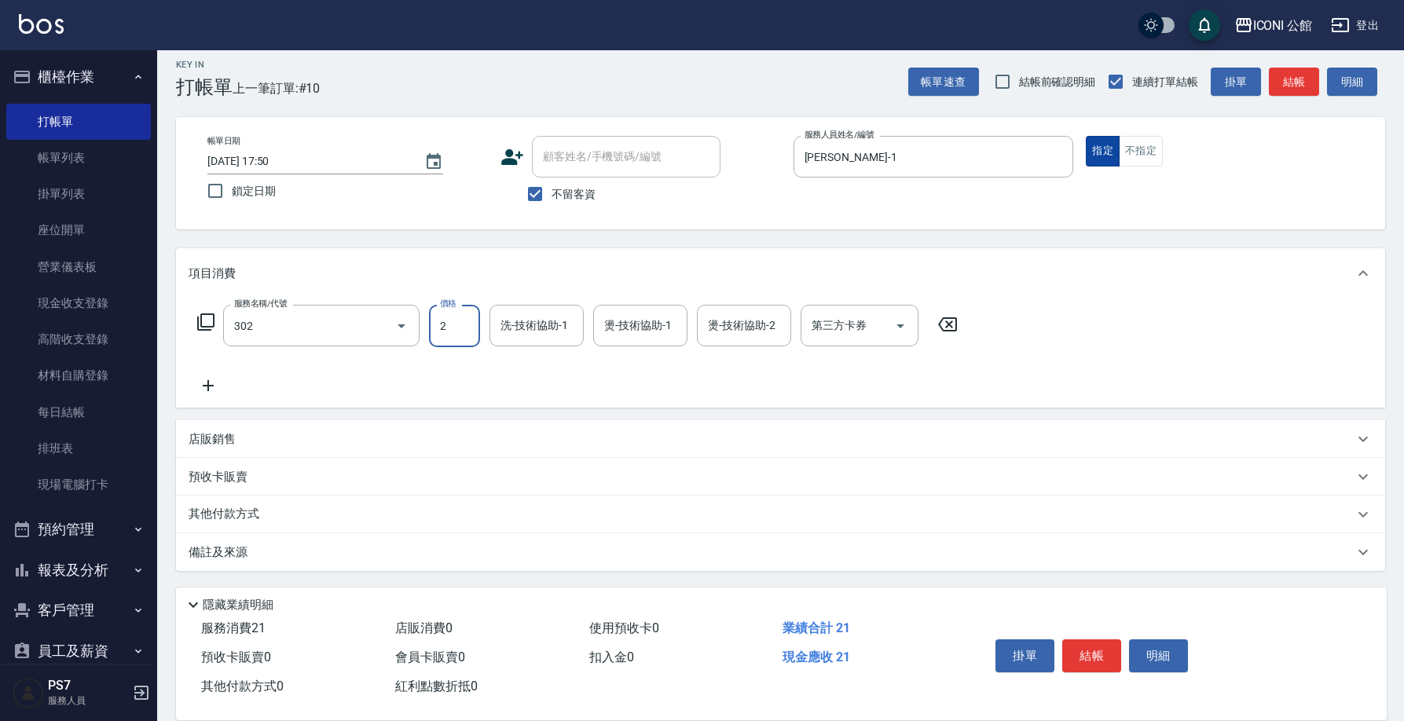
type input "設計燙髮(302)"
type input "1600"
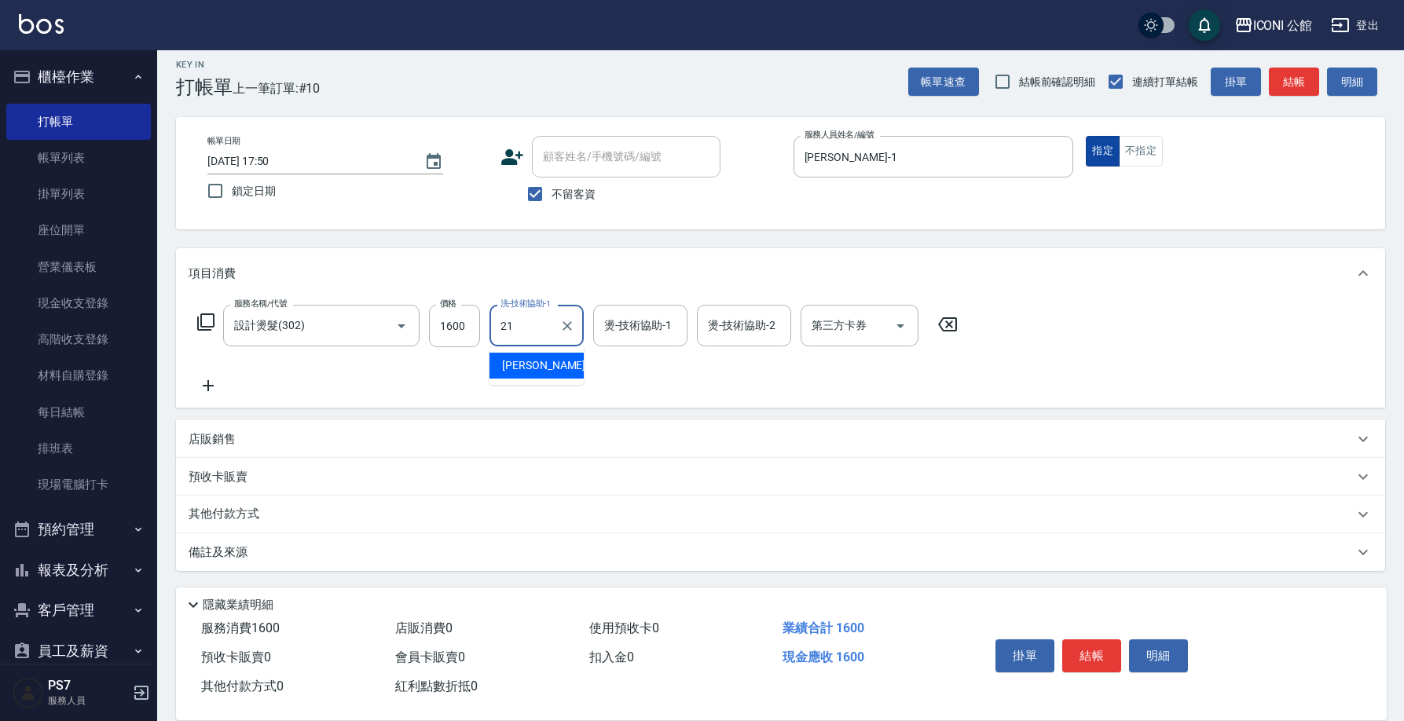
type input "[PERSON_NAME]-21"
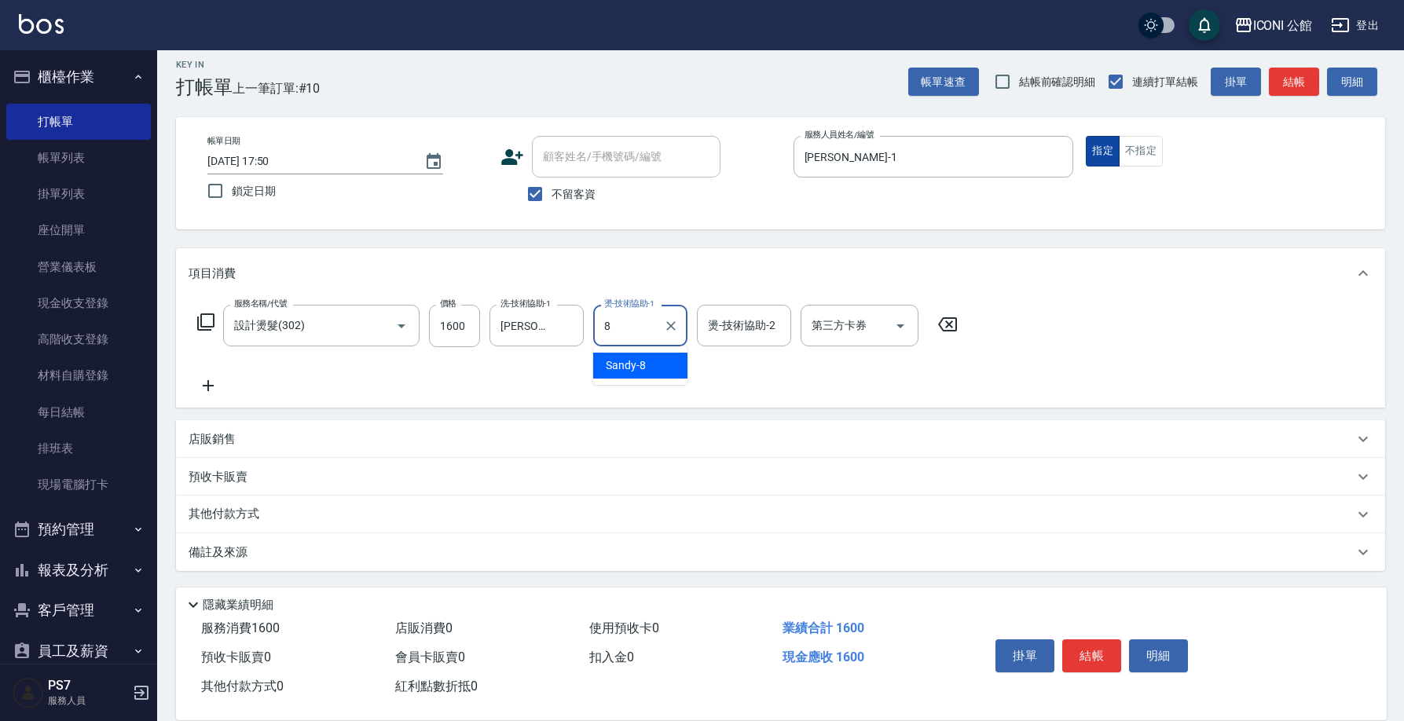
type input "Sandy-8"
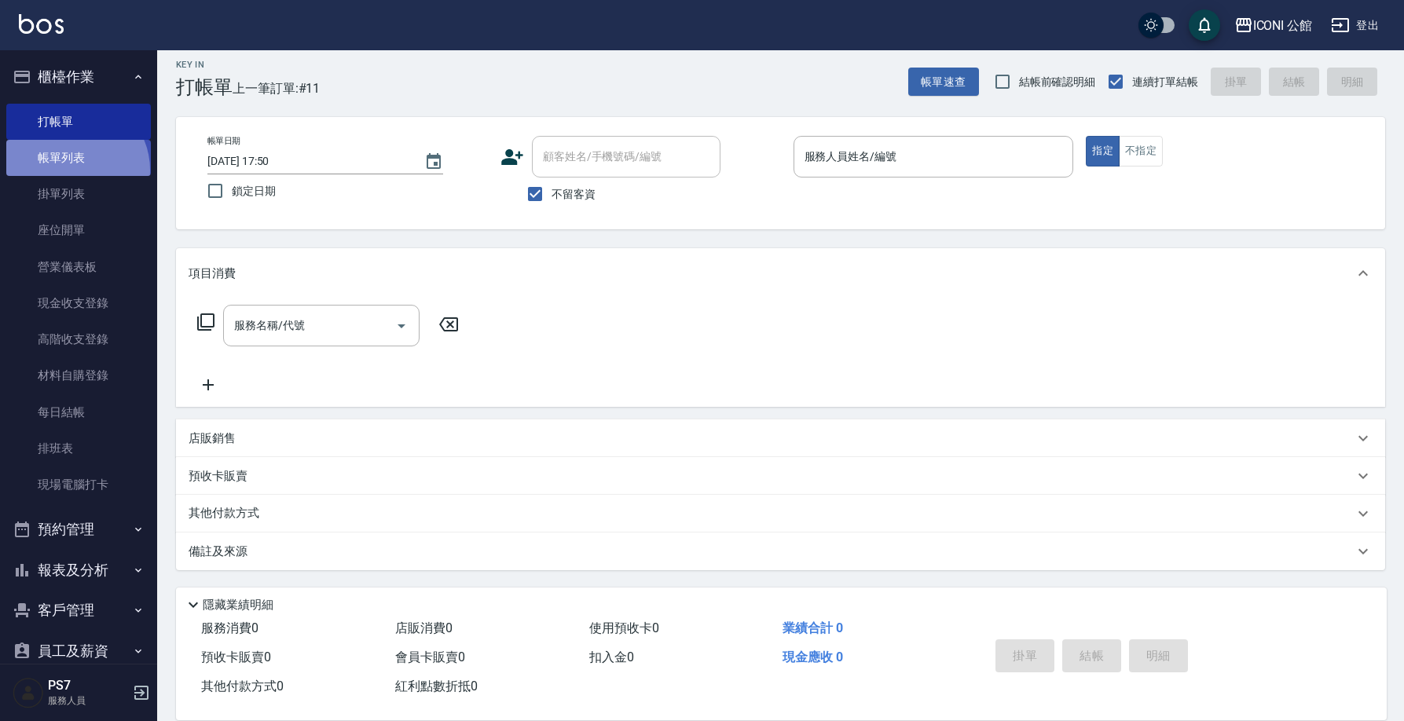
click at [73, 170] on link "帳單列表" at bounding box center [78, 158] width 145 height 36
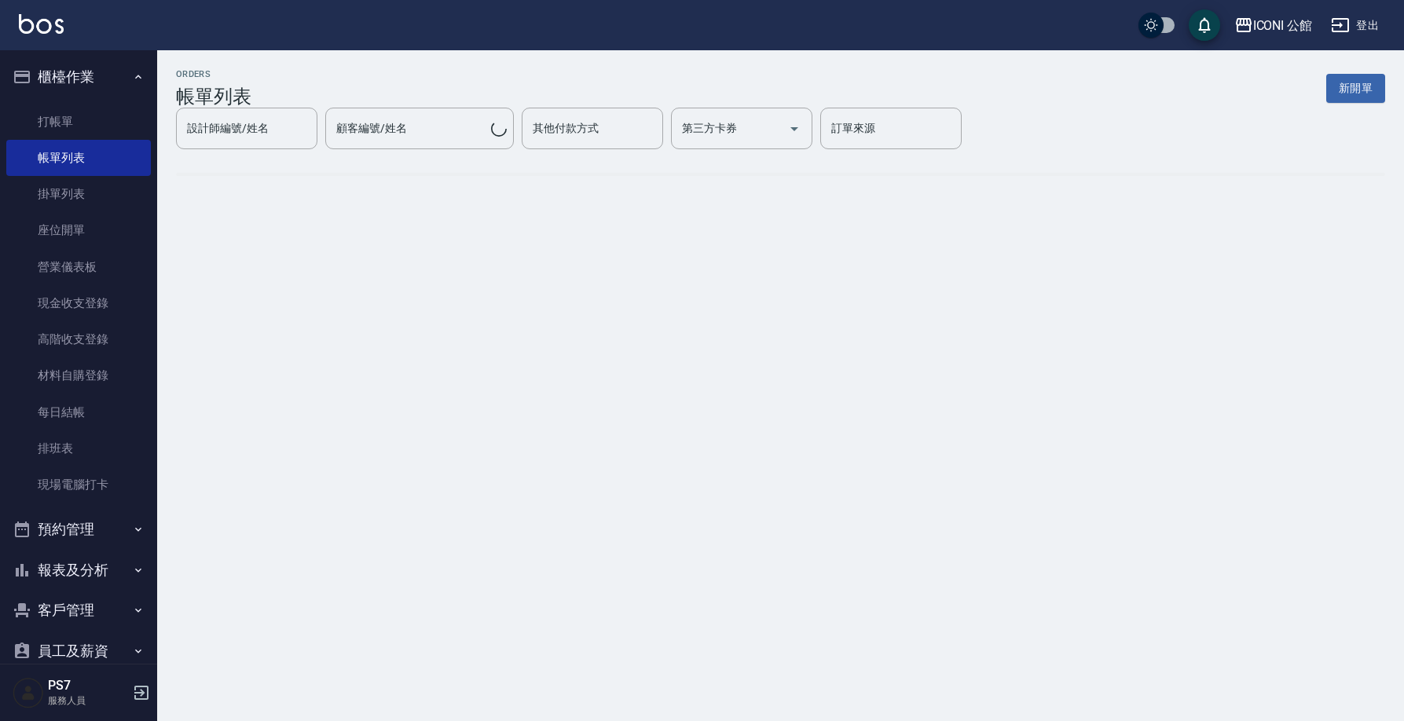
click at [73, 170] on link "帳單列表" at bounding box center [78, 158] width 145 height 36
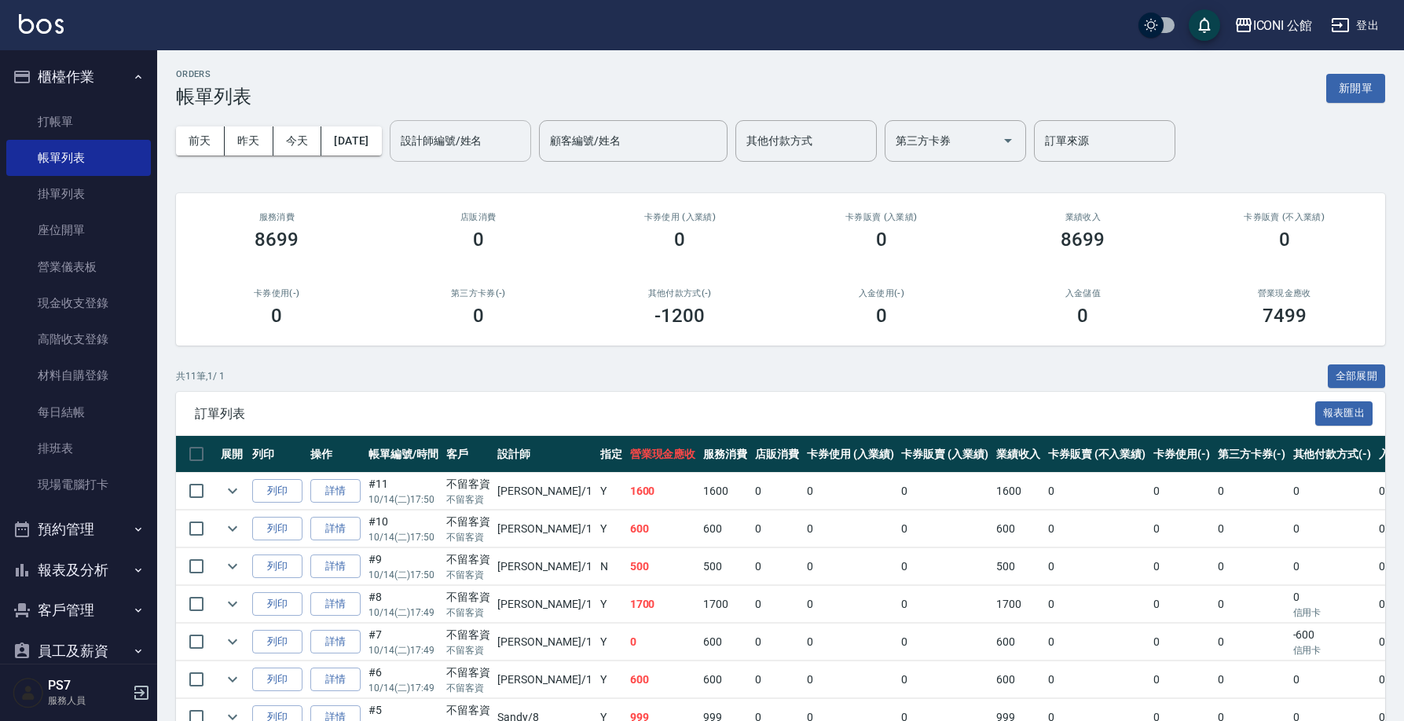
click at [423, 130] on div "設計師編號/姓名" at bounding box center [460, 141] width 141 height 42
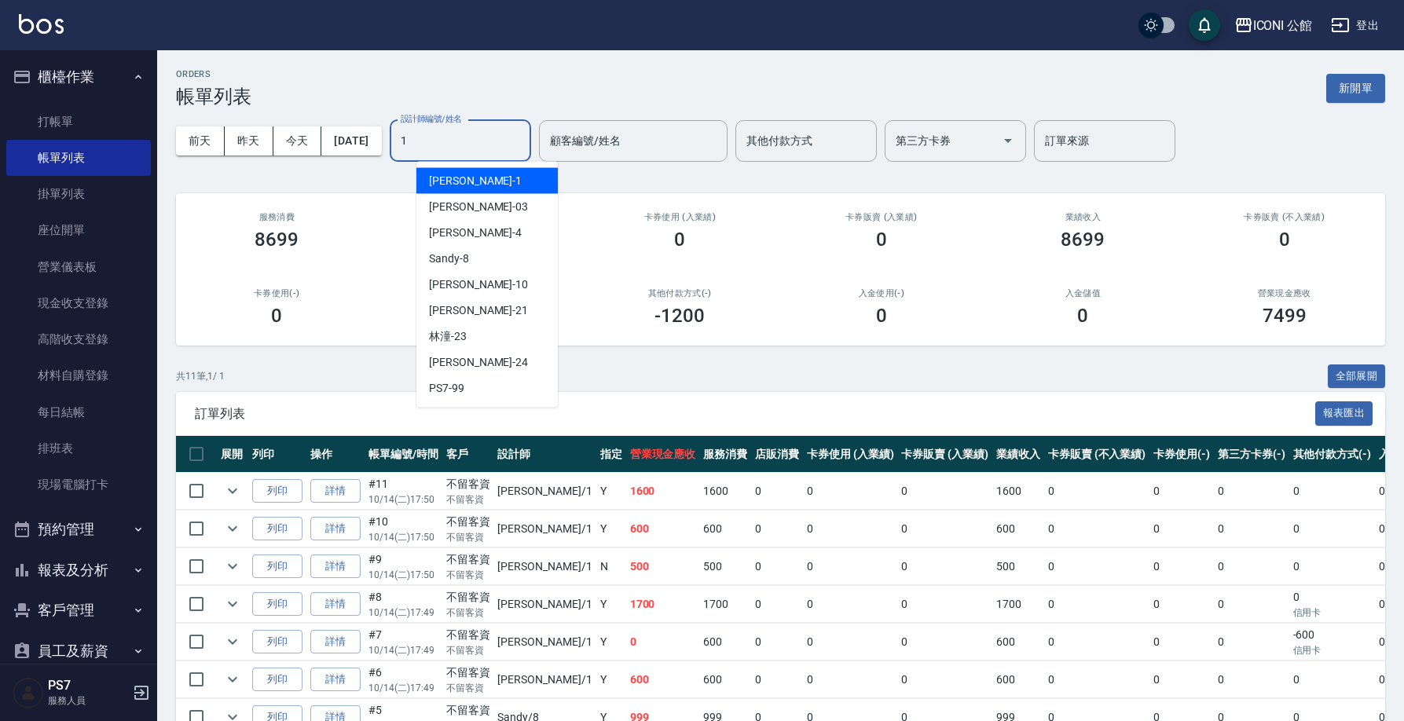
type input "[PERSON_NAME]-1"
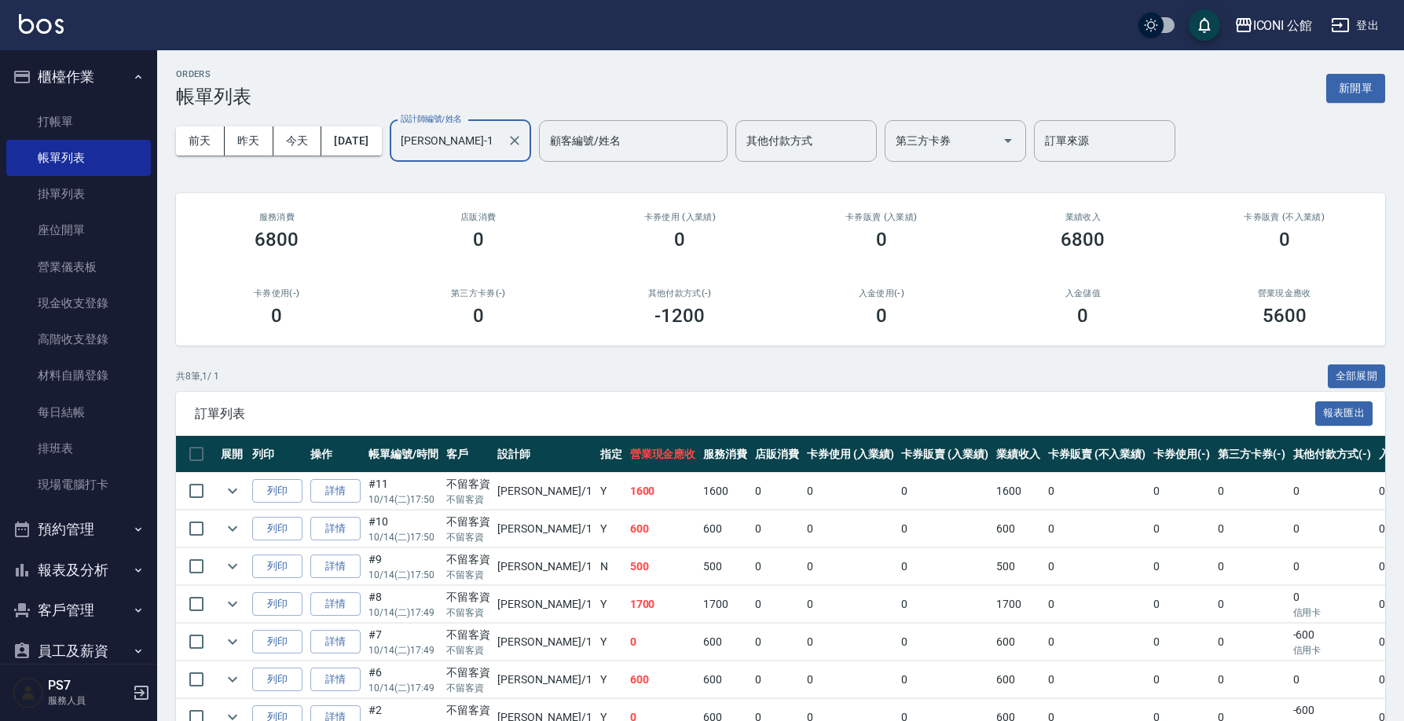
scroll to position [125, 0]
